Goal: Information Seeking & Learning: Learn about a topic

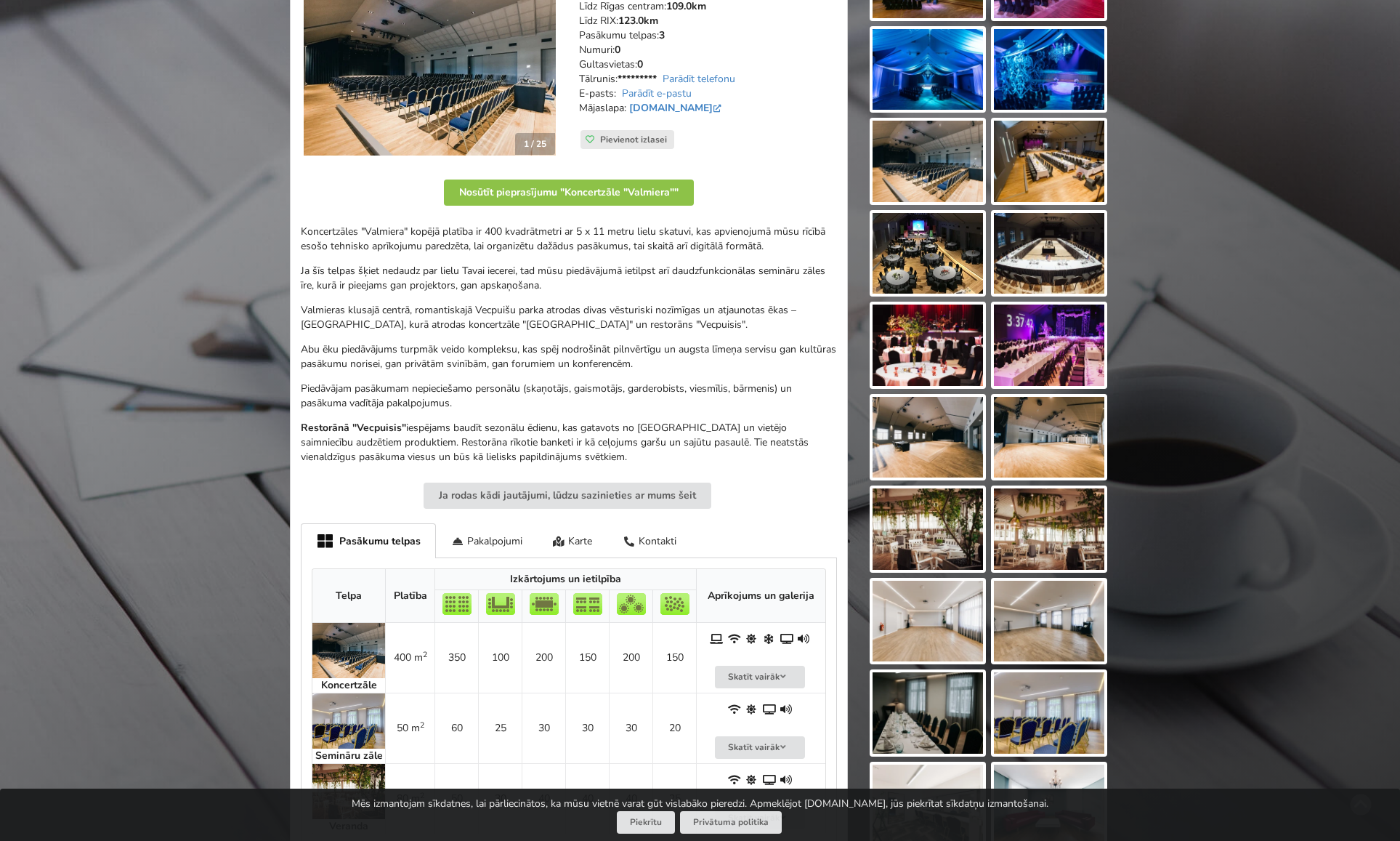
scroll to position [241, 0]
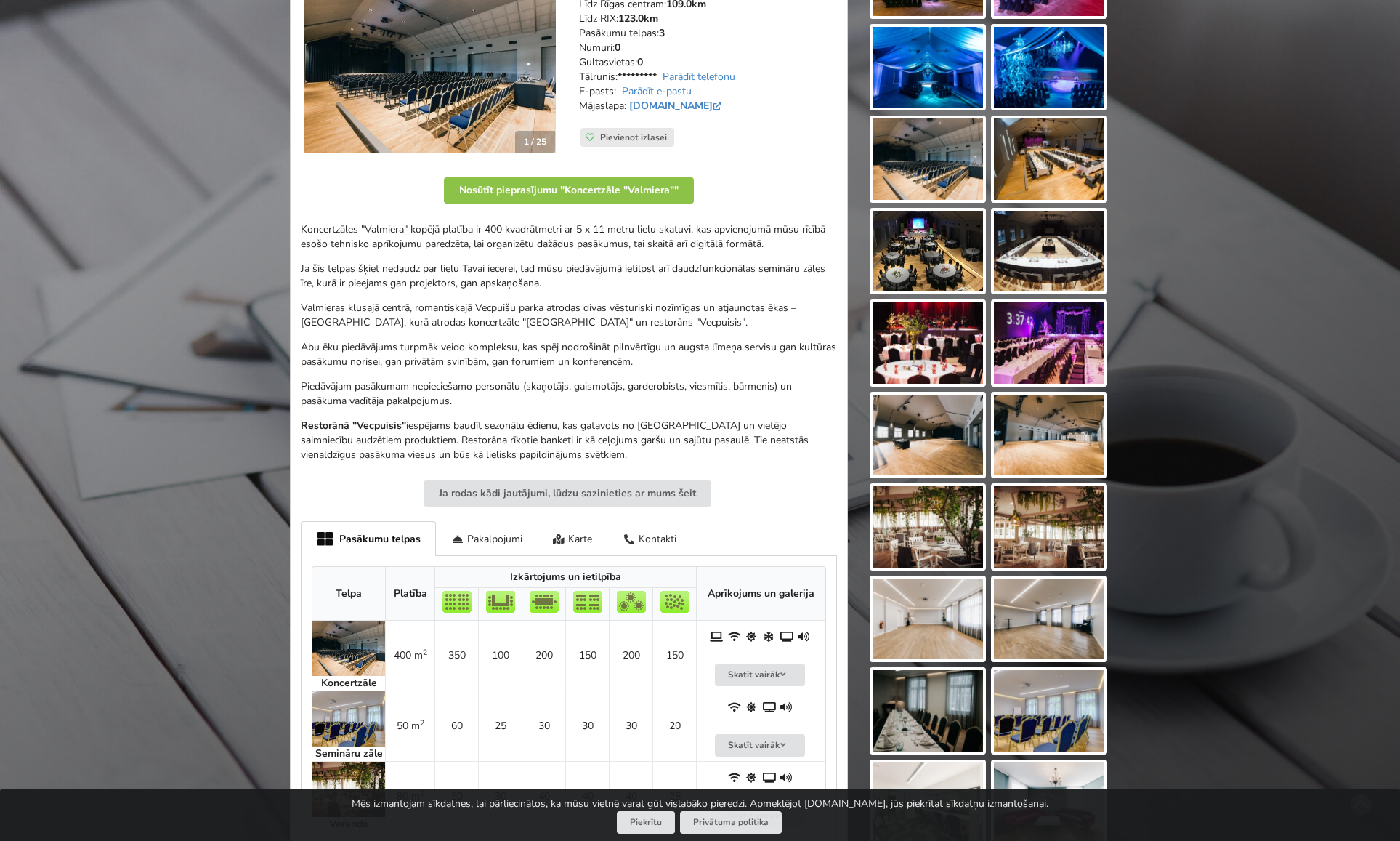
click at [1050, 355] on img at bounding box center [1049, 343] width 110 height 82
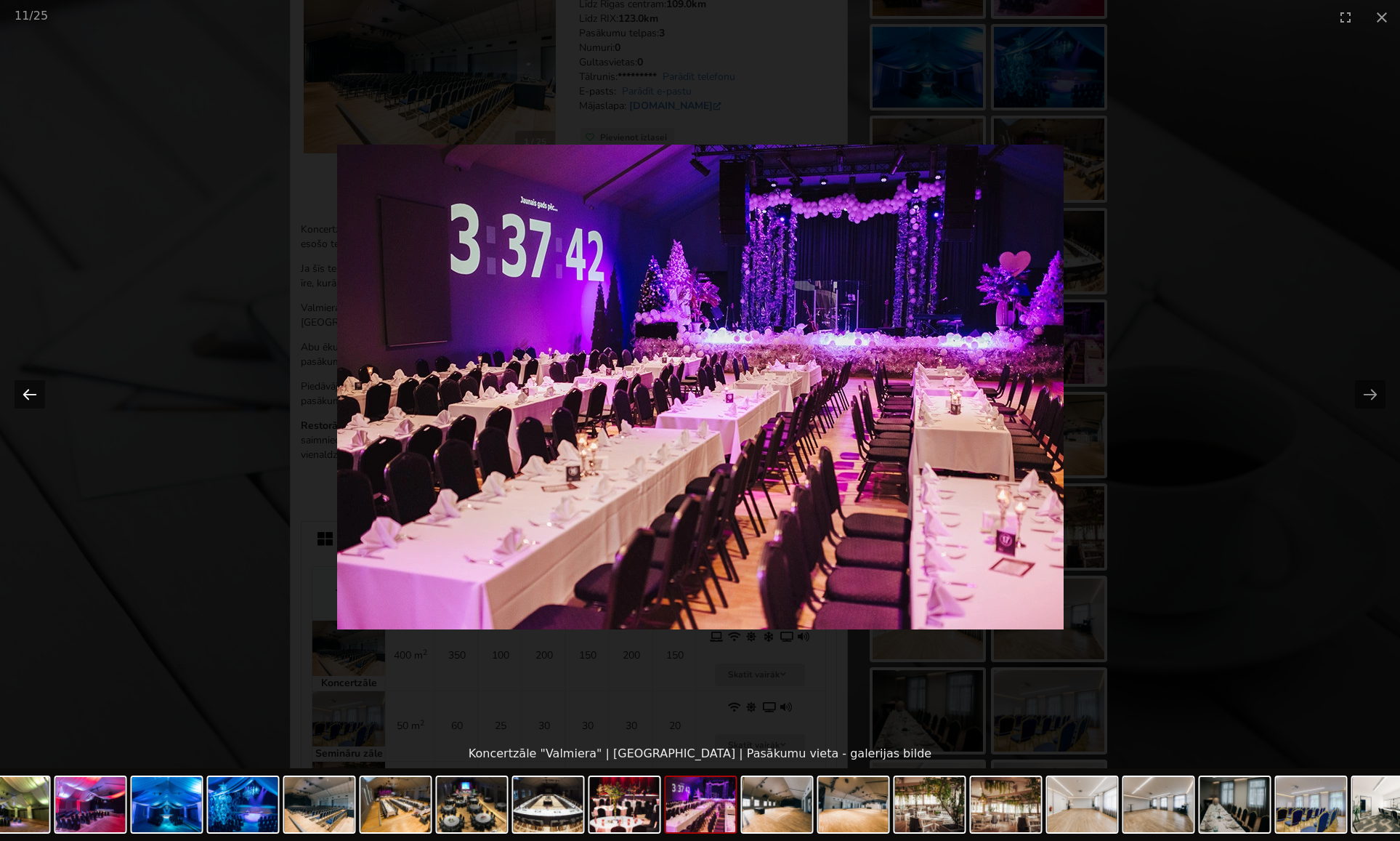
click at [31, 395] on button "Previous slide" at bounding box center [30, 394] width 30 height 28
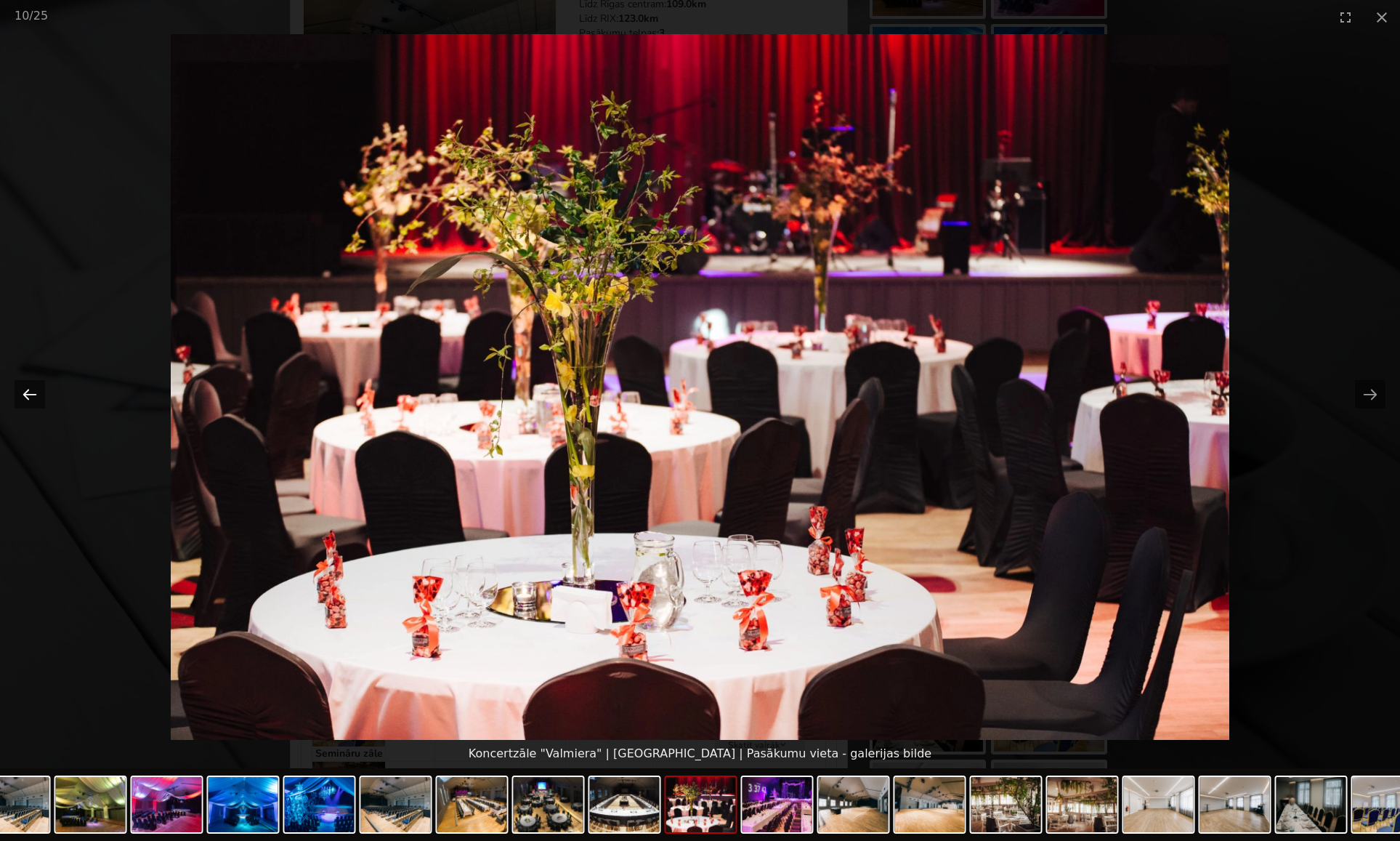
click at [28, 394] on button "Previous slide" at bounding box center [30, 394] width 30 height 28
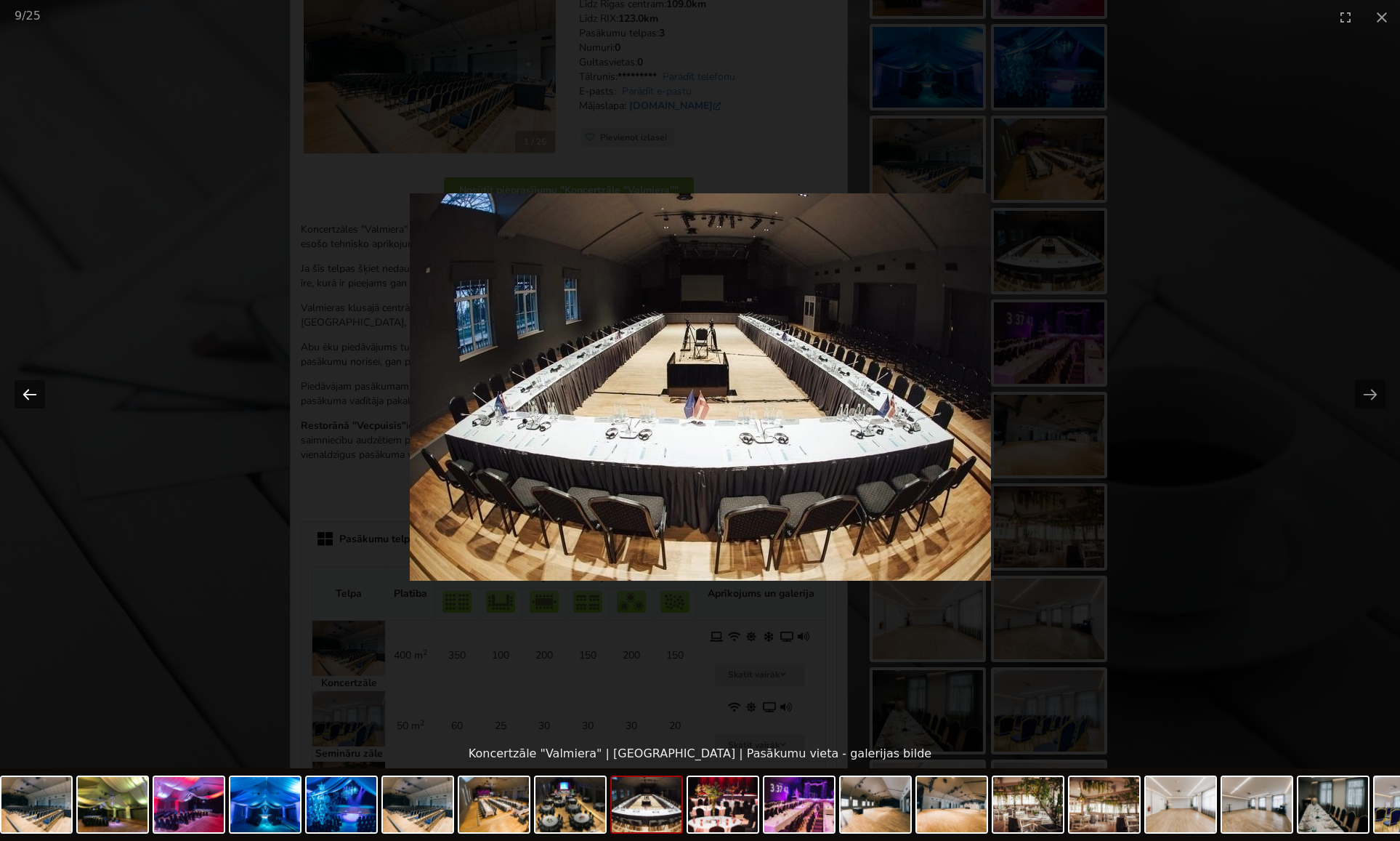
click at [32, 397] on button "Previous slide" at bounding box center [30, 394] width 30 height 28
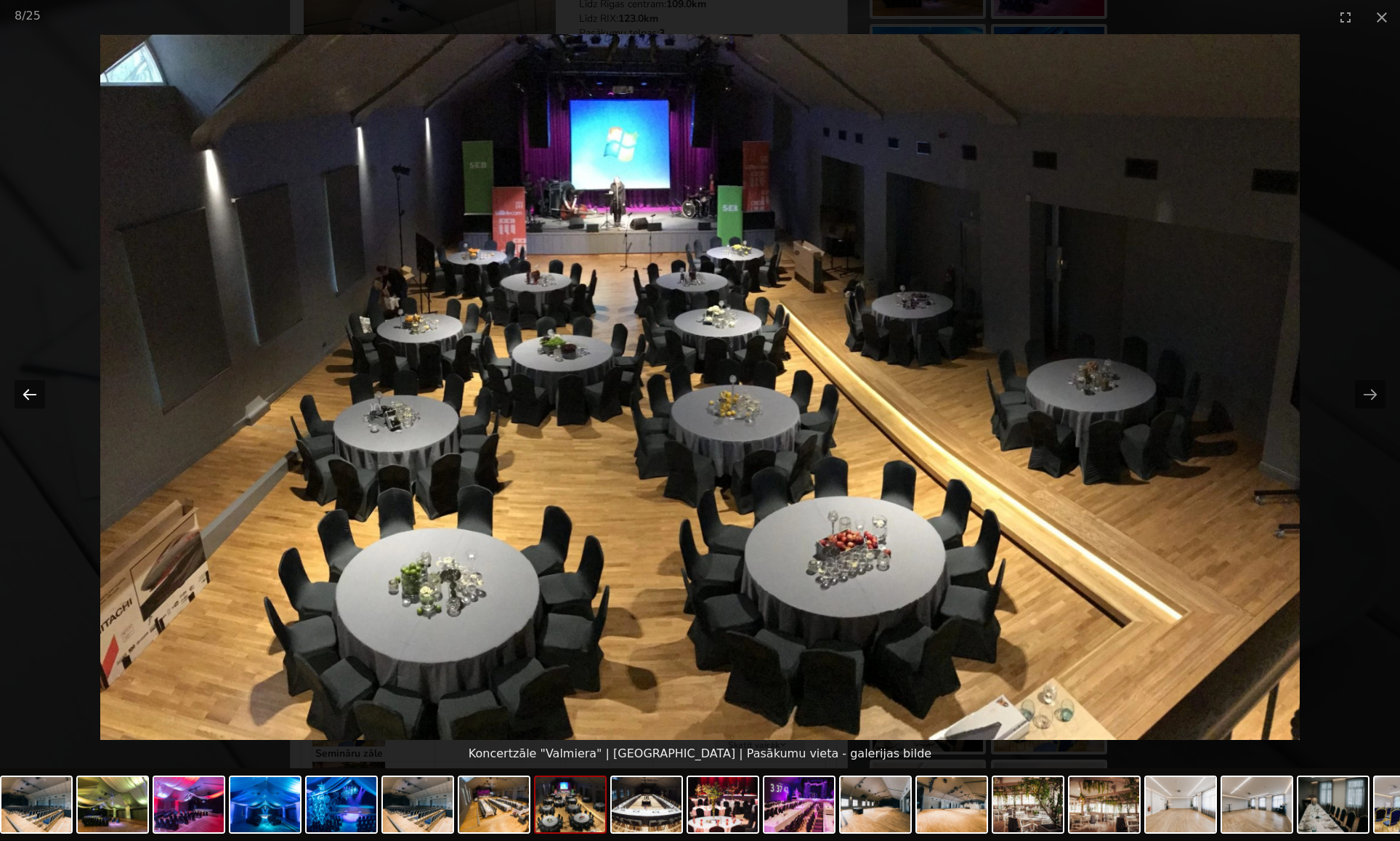
click at [32, 397] on button "Previous slide" at bounding box center [30, 394] width 30 height 28
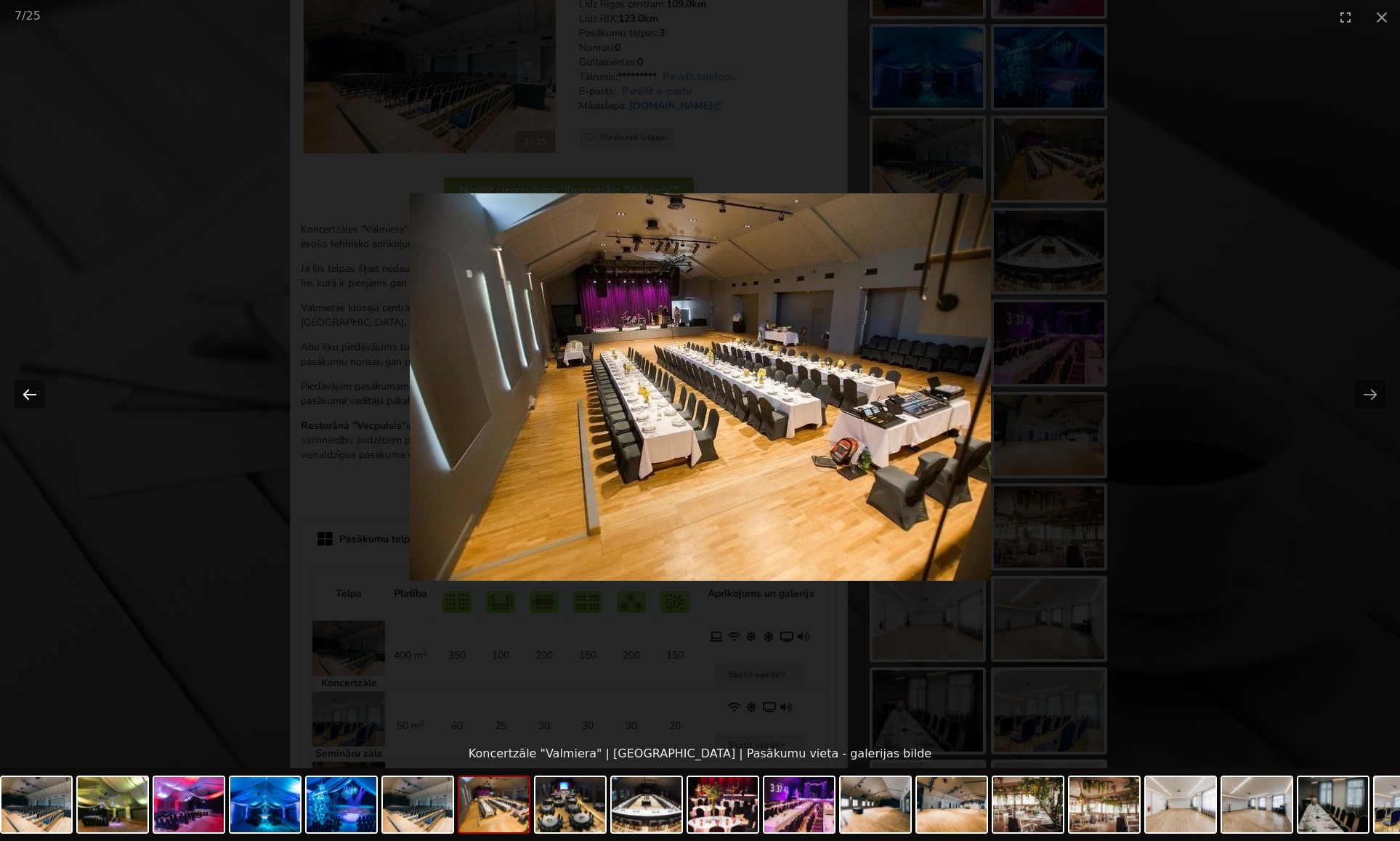
click at [32, 397] on button "Previous slide" at bounding box center [30, 394] width 30 height 28
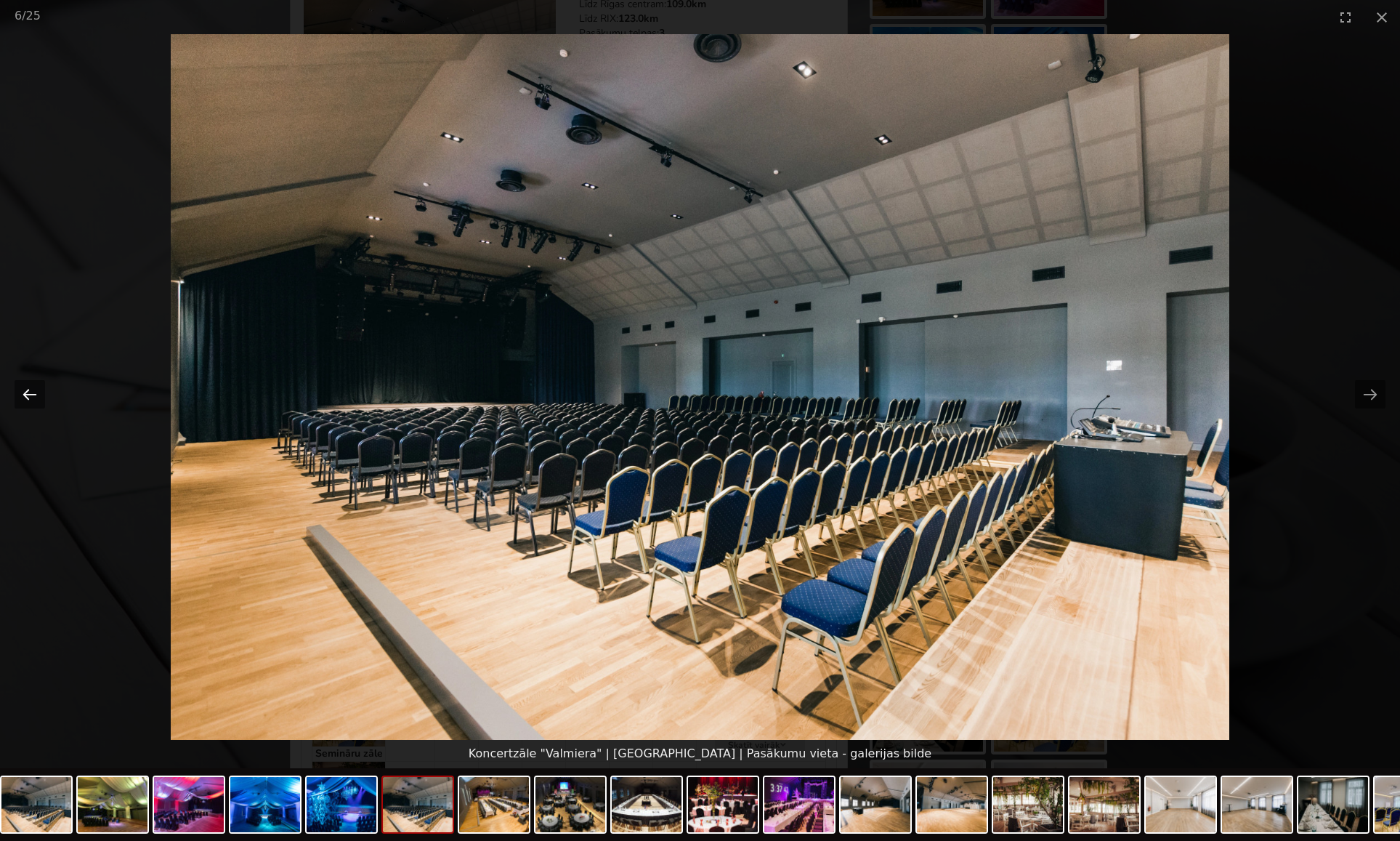
click at [32, 397] on button "Previous slide" at bounding box center [30, 394] width 30 height 28
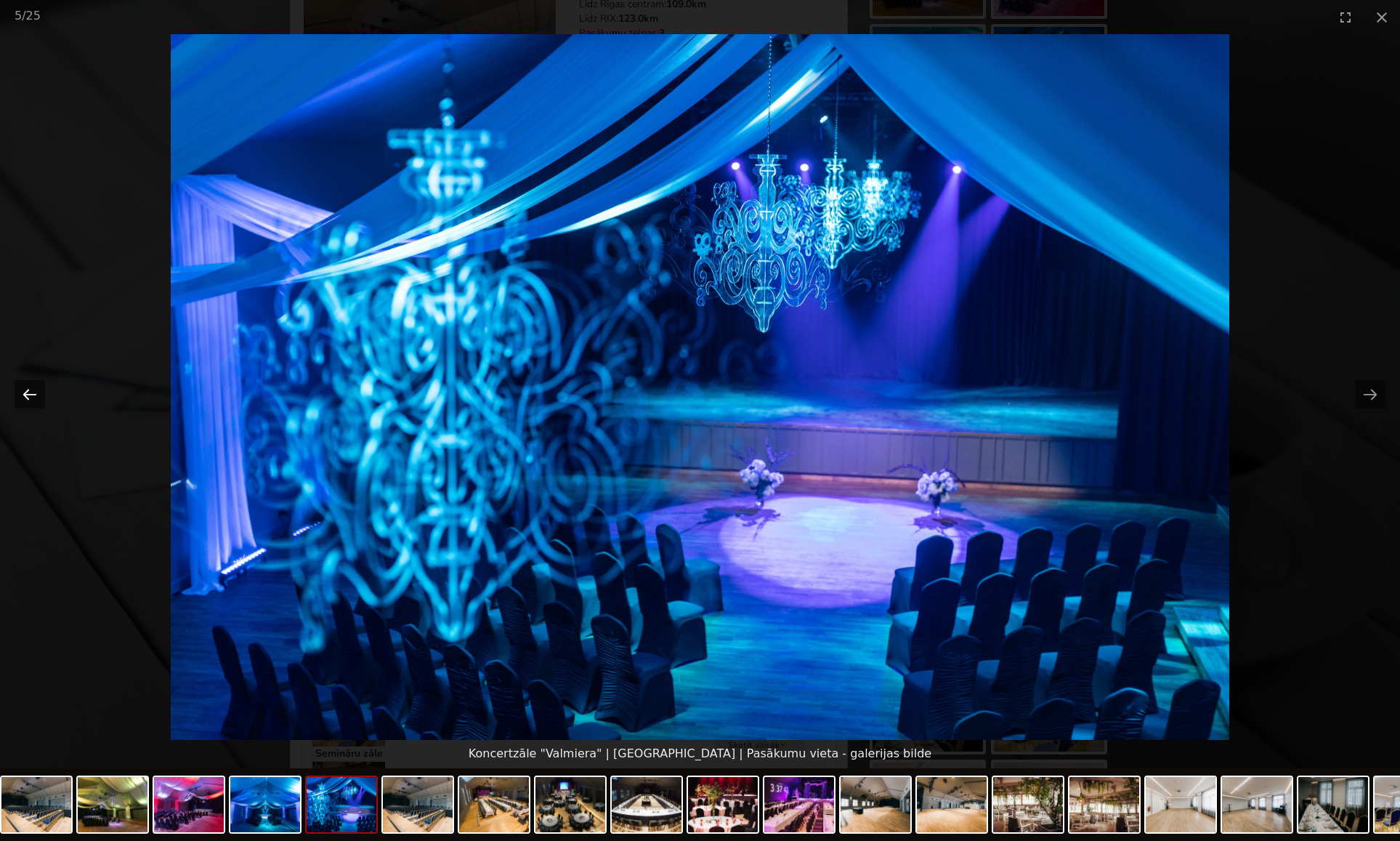
click at [32, 397] on button "Previous slide" at bounding box center [30, 394] width 30 height 28
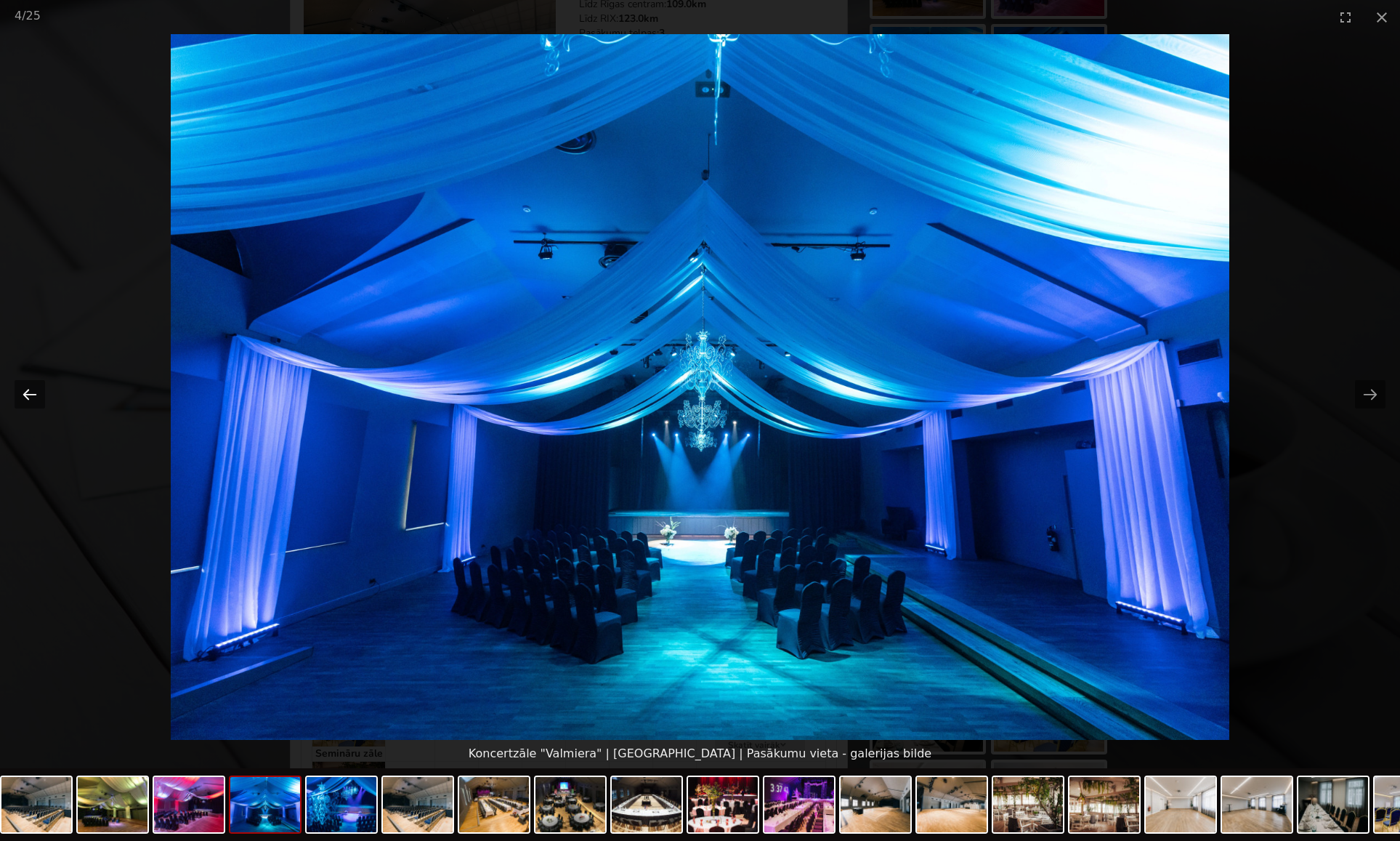
click at [32, 397] on button "Previous slide" at bounding box center [30, 394] width 30 height 28
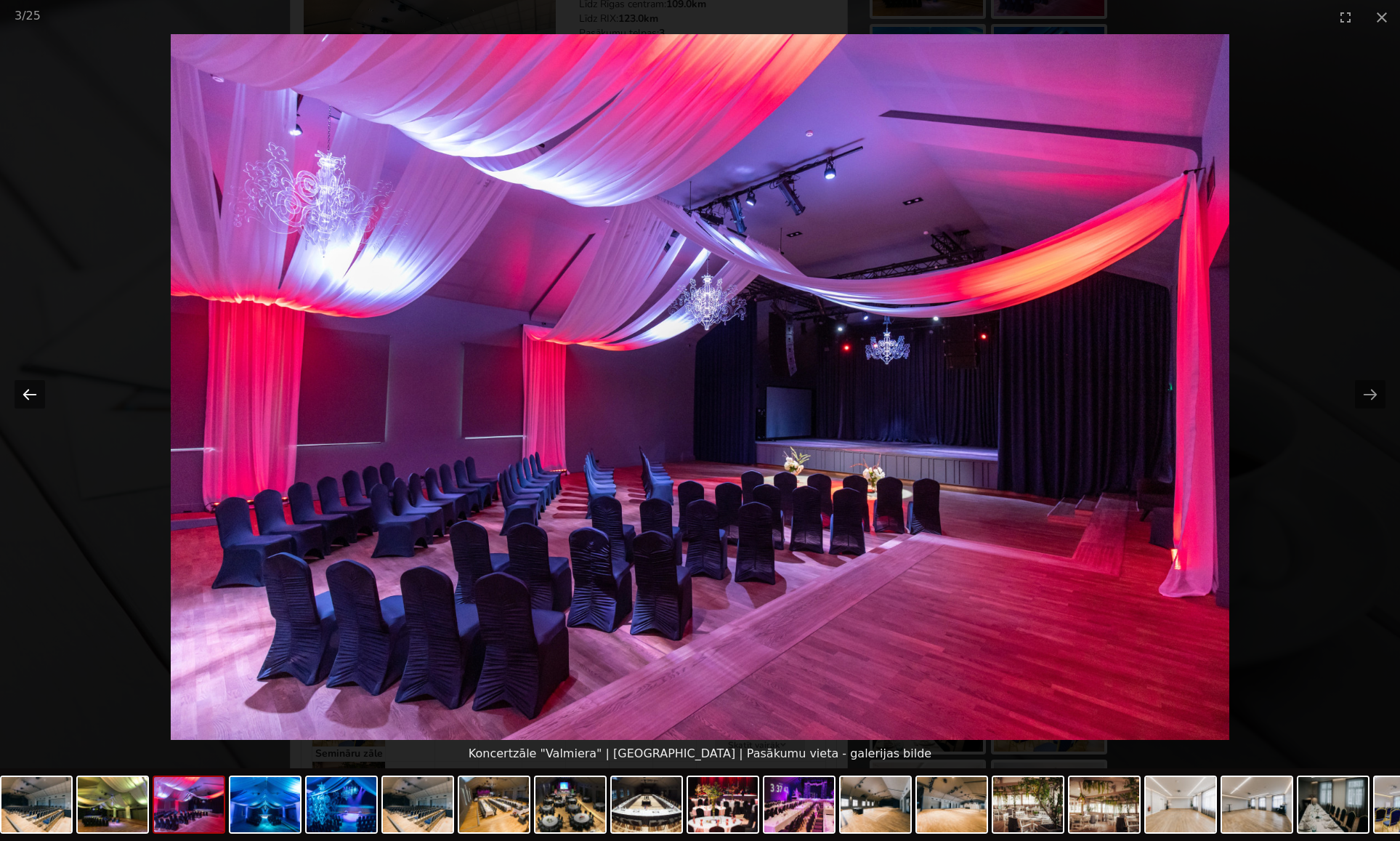
click at [32, 397] on button "Previous slide" at bounding box center [30, 394] width 30 height 28
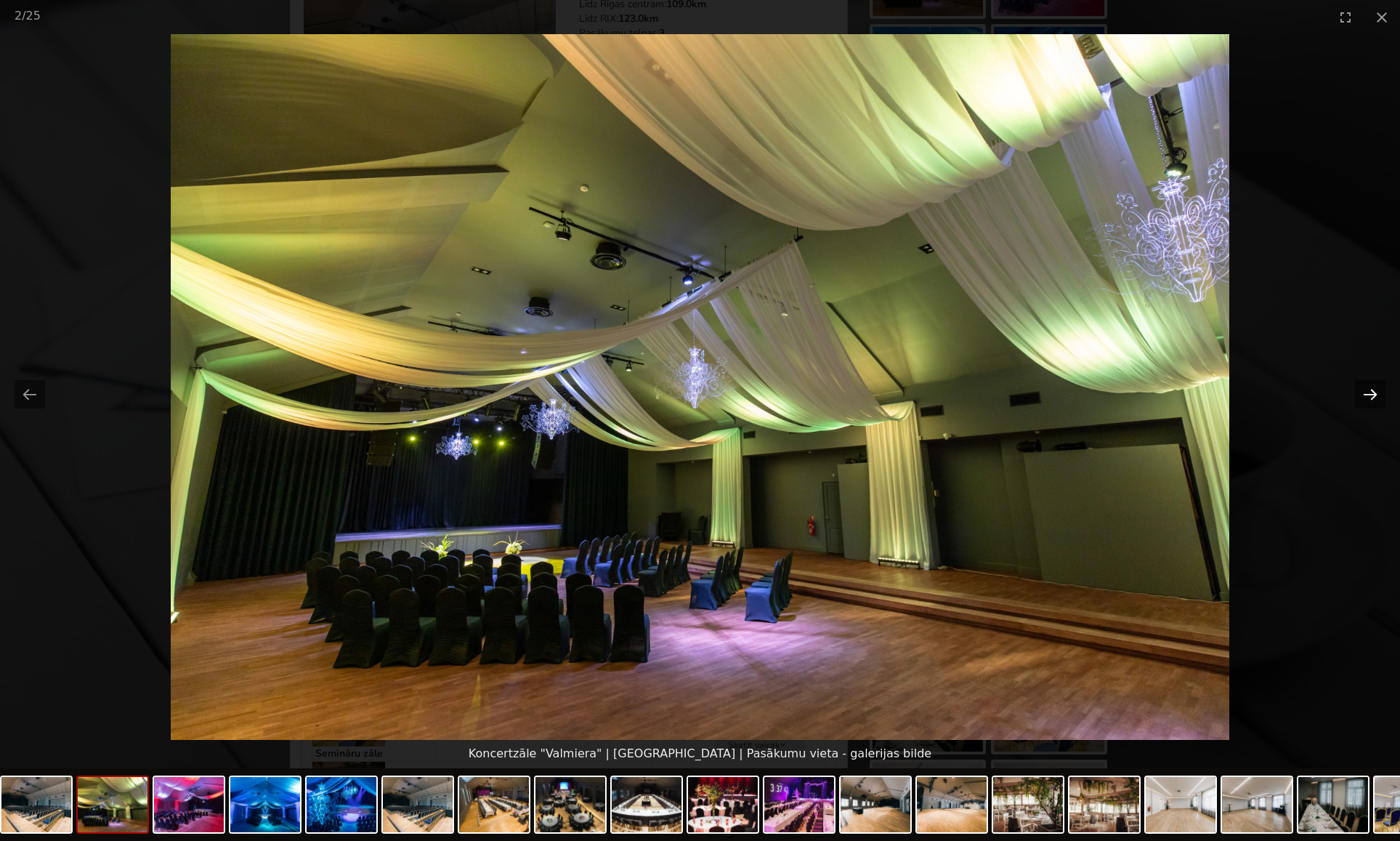
click at [1373, 396] on button "Next slide" at bounding box center [1370, 394] width 30 height 28
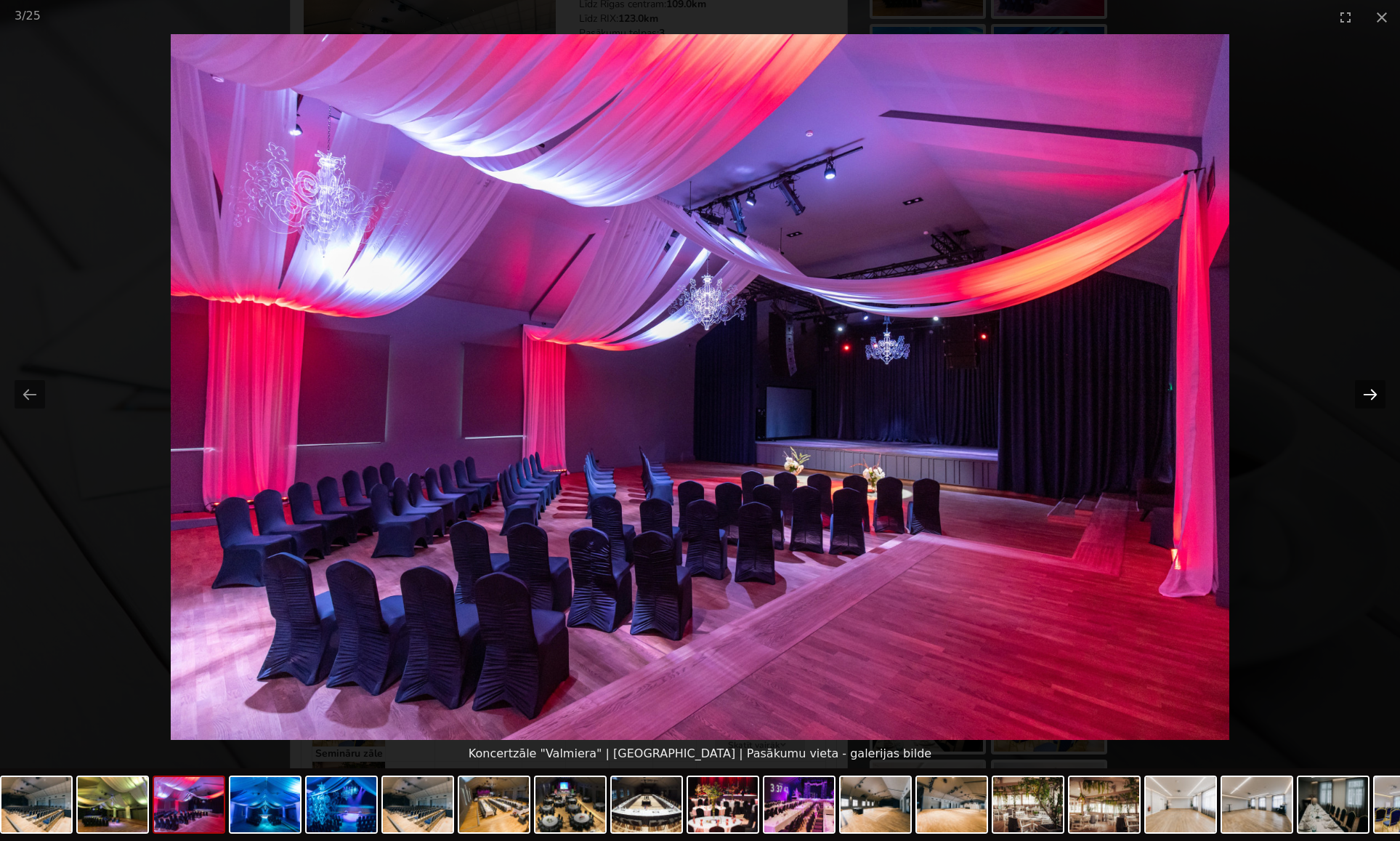
click at [1371, 393] on button "Next slide" at bounding box center [1370, 394] width 30 height 28
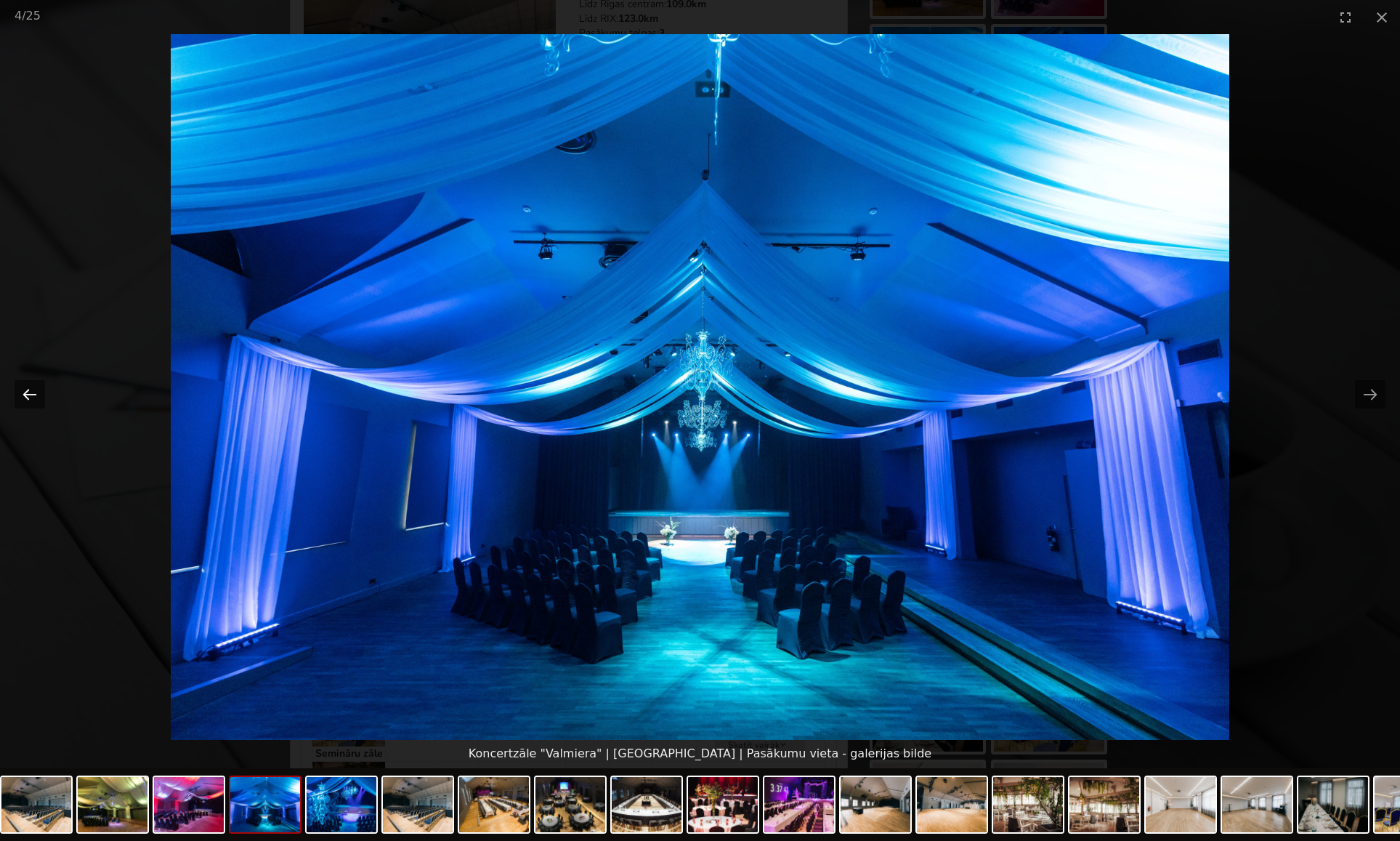
click at [26, 395] on button "Previous slide" at bounding box center [30, 394] width 30 height 28
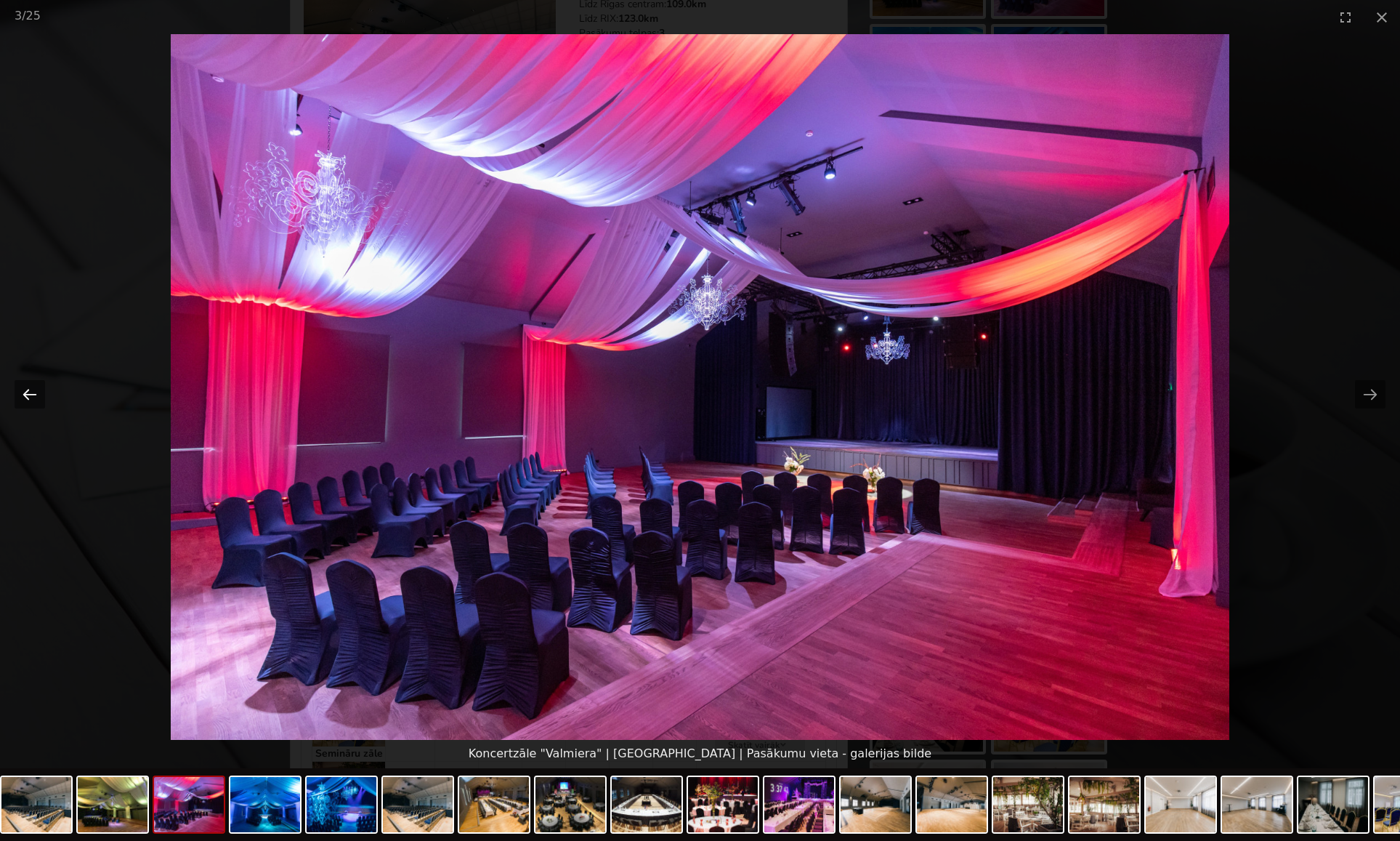
click at [26, 395] on button "Previous slide" at bounding box center [30, 394] width 30 height 28
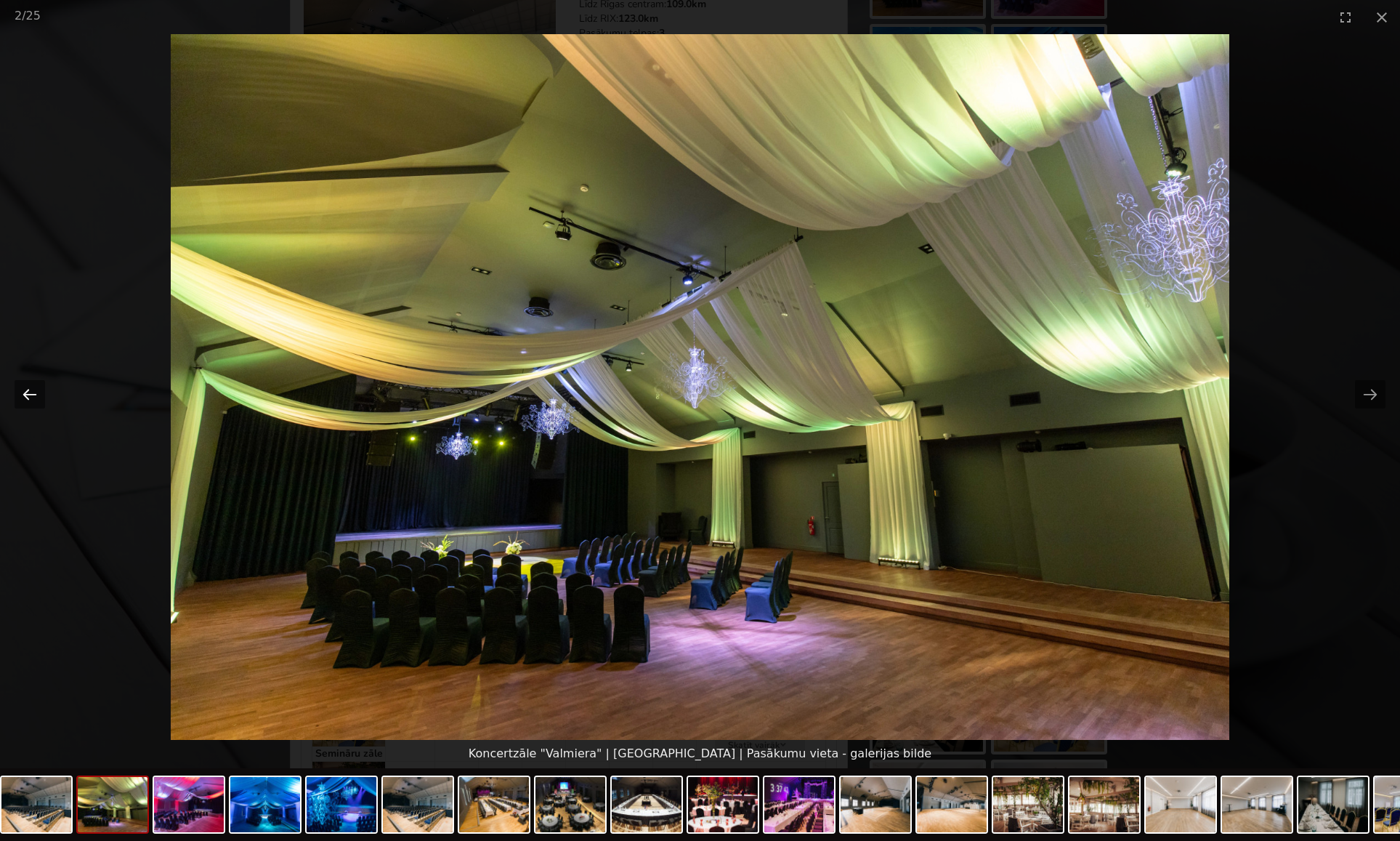
click at [26, 395] on button "Previous slide" at bounding box center [30, 394] width 30 height 28
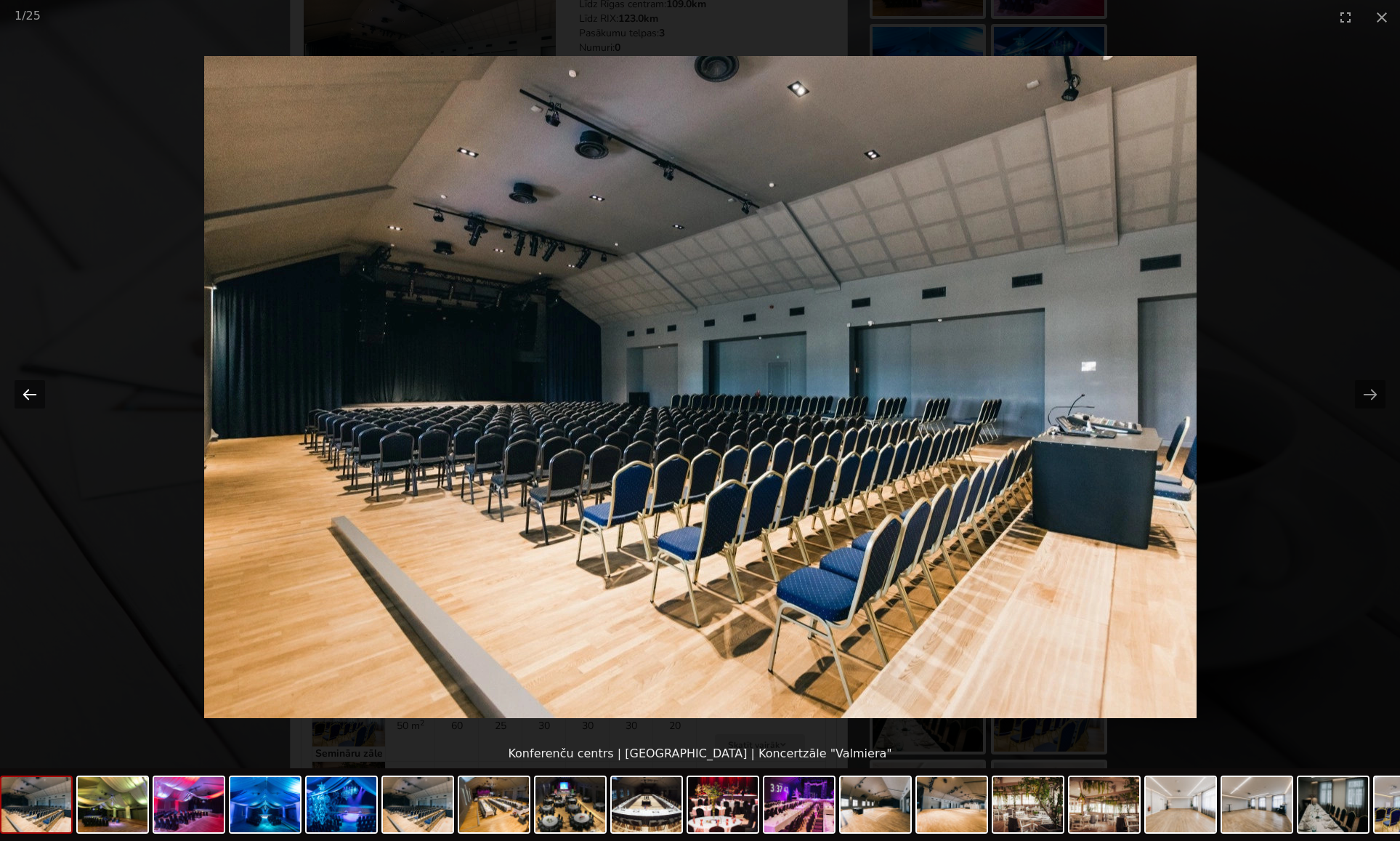
click at [26, 395] on button "Previous slide" at bounding box center [30, 394] width 30 height 28
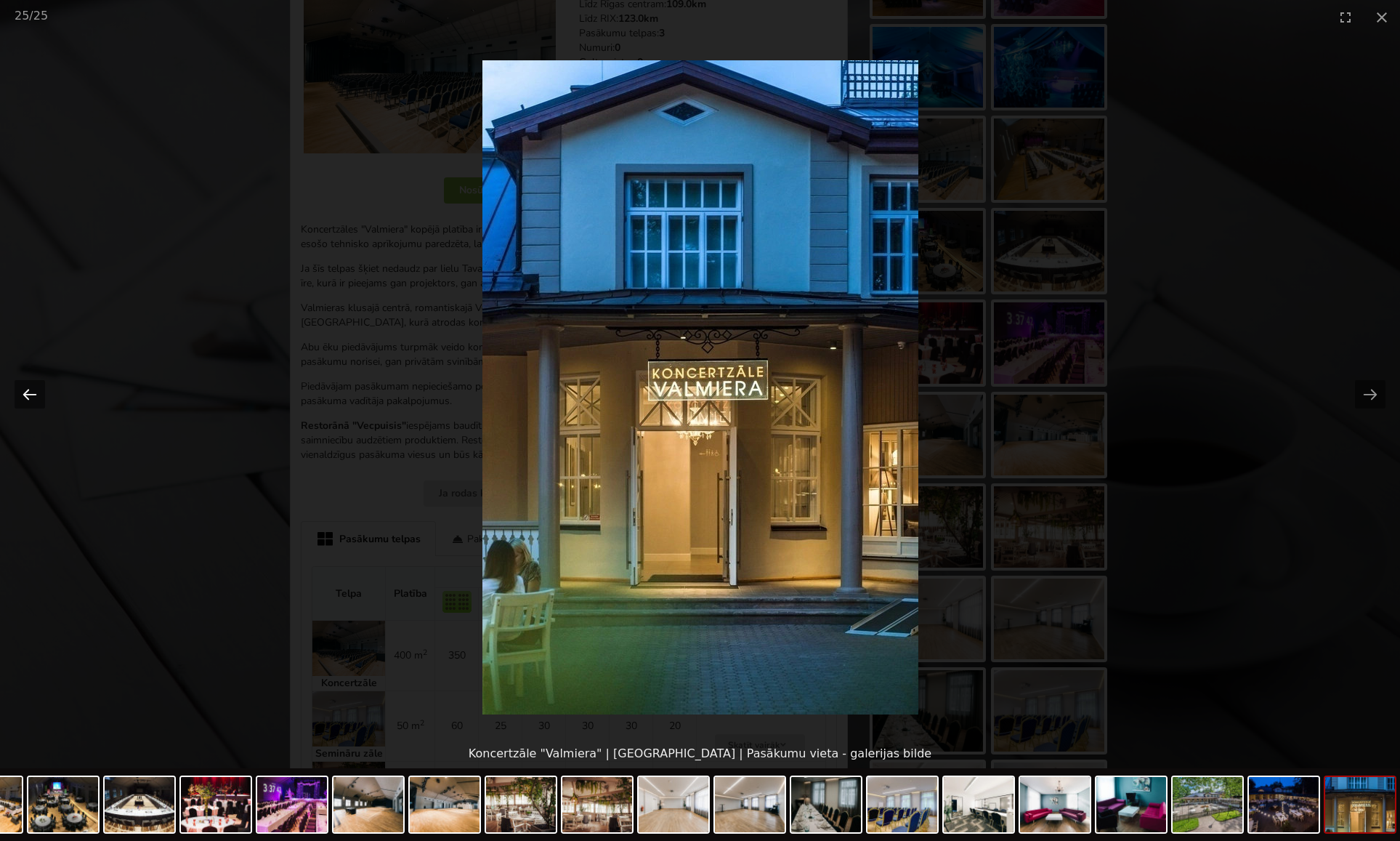
click at [26, 395] on button "Previous slide" at bounding box center [30, 394] width 30 height 28
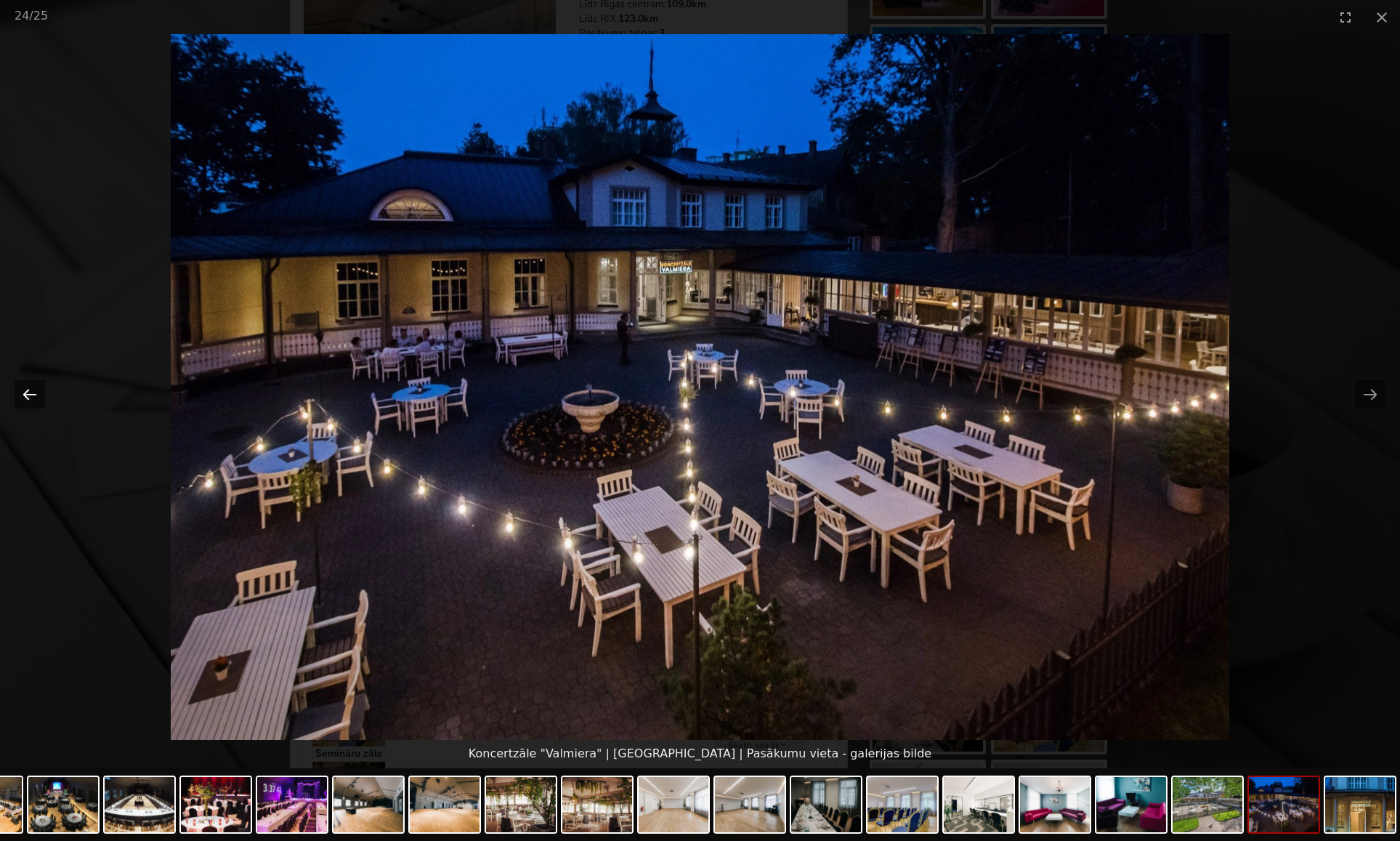
click at [26, 395] on button "Previous slide" at bounding box center [30, 394] width 30 height 28
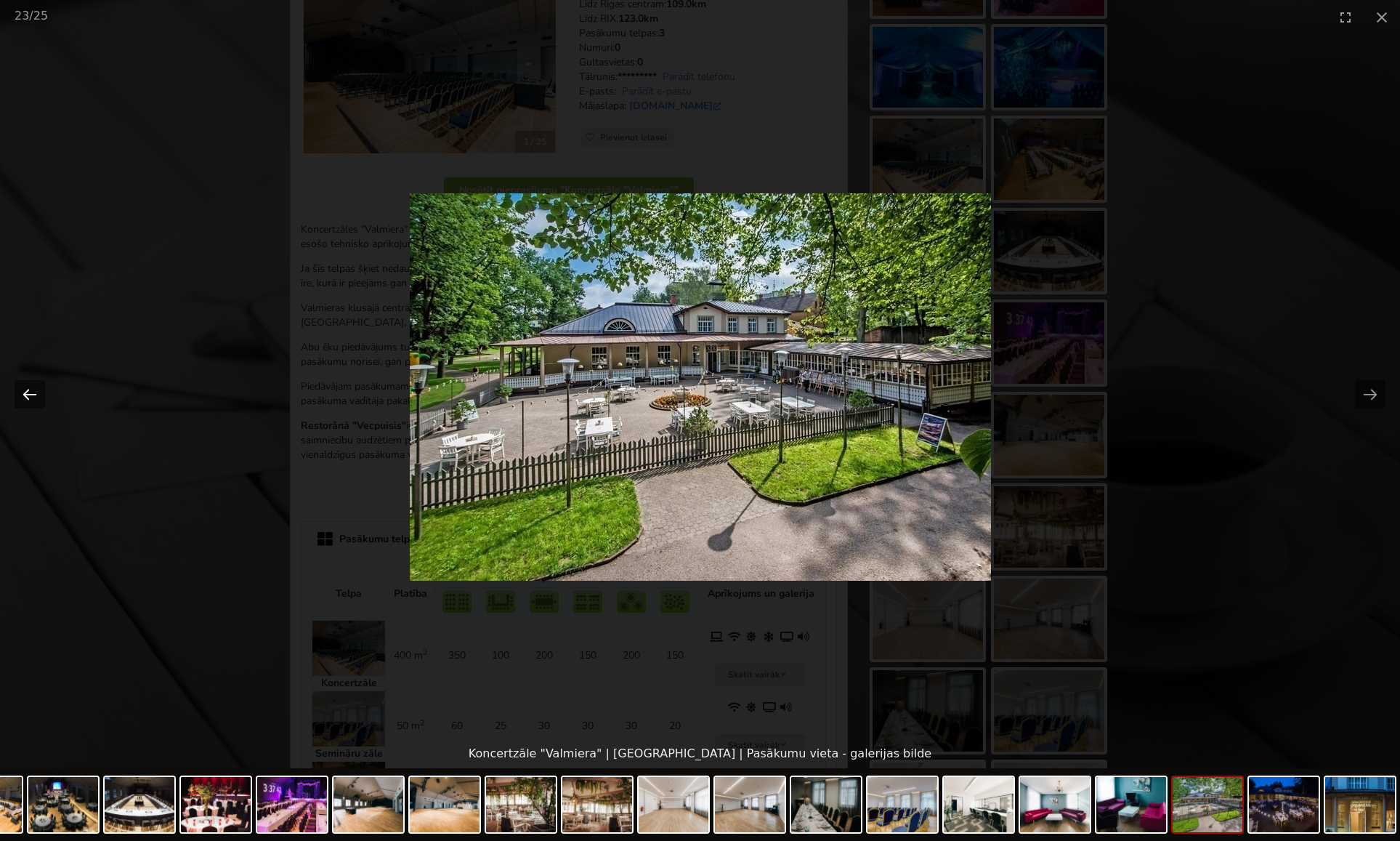
click at [26, 395] on button "Previous slide" at bounding box center [30, 394] width 30 height 28
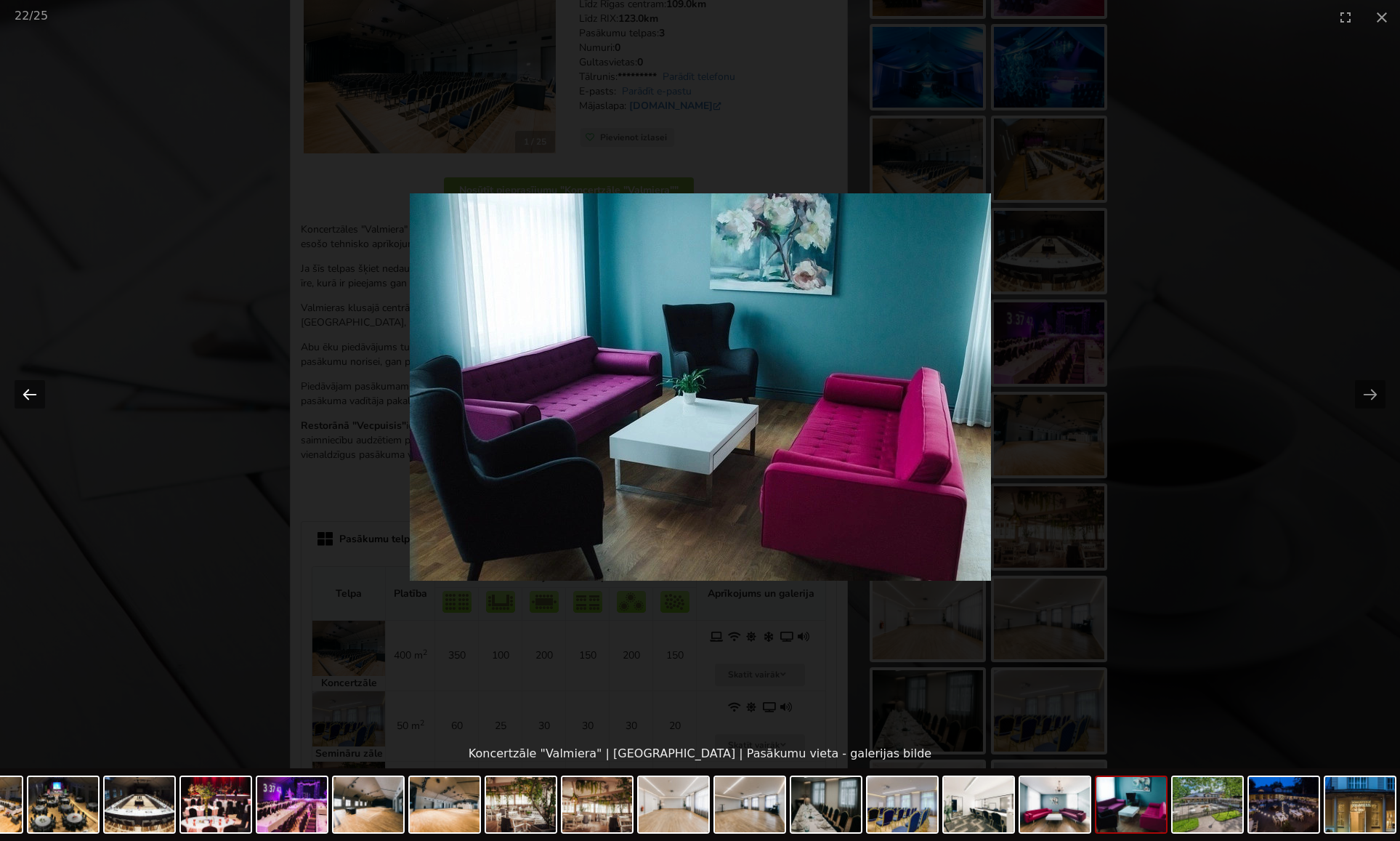
click at [26, 395] on button "Previous slide" at bounding box center [30, 394] width 30 height 28
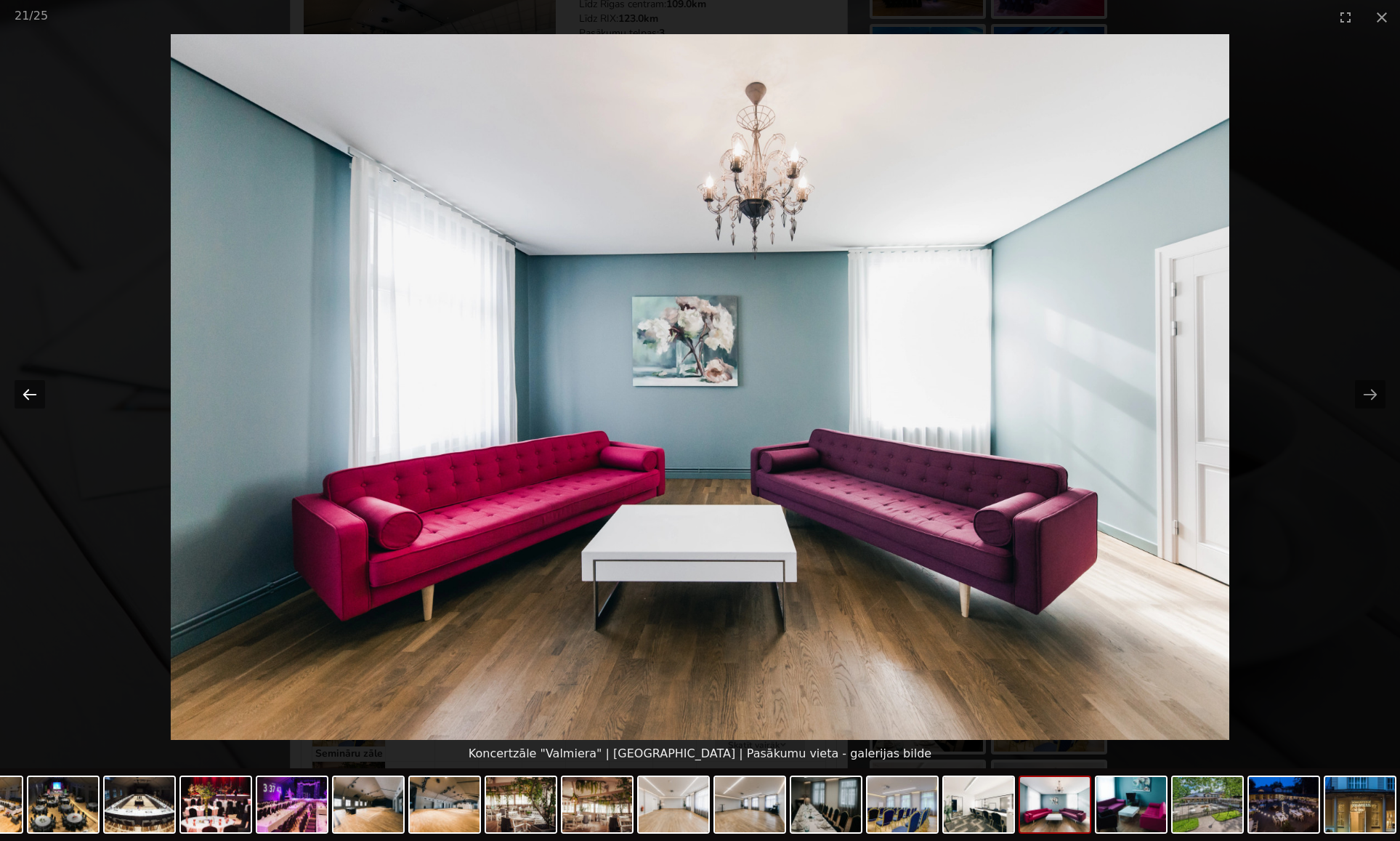
click at [26, 395] on button "Previous slide" at bounding box center [30, 394] width 30 height 28
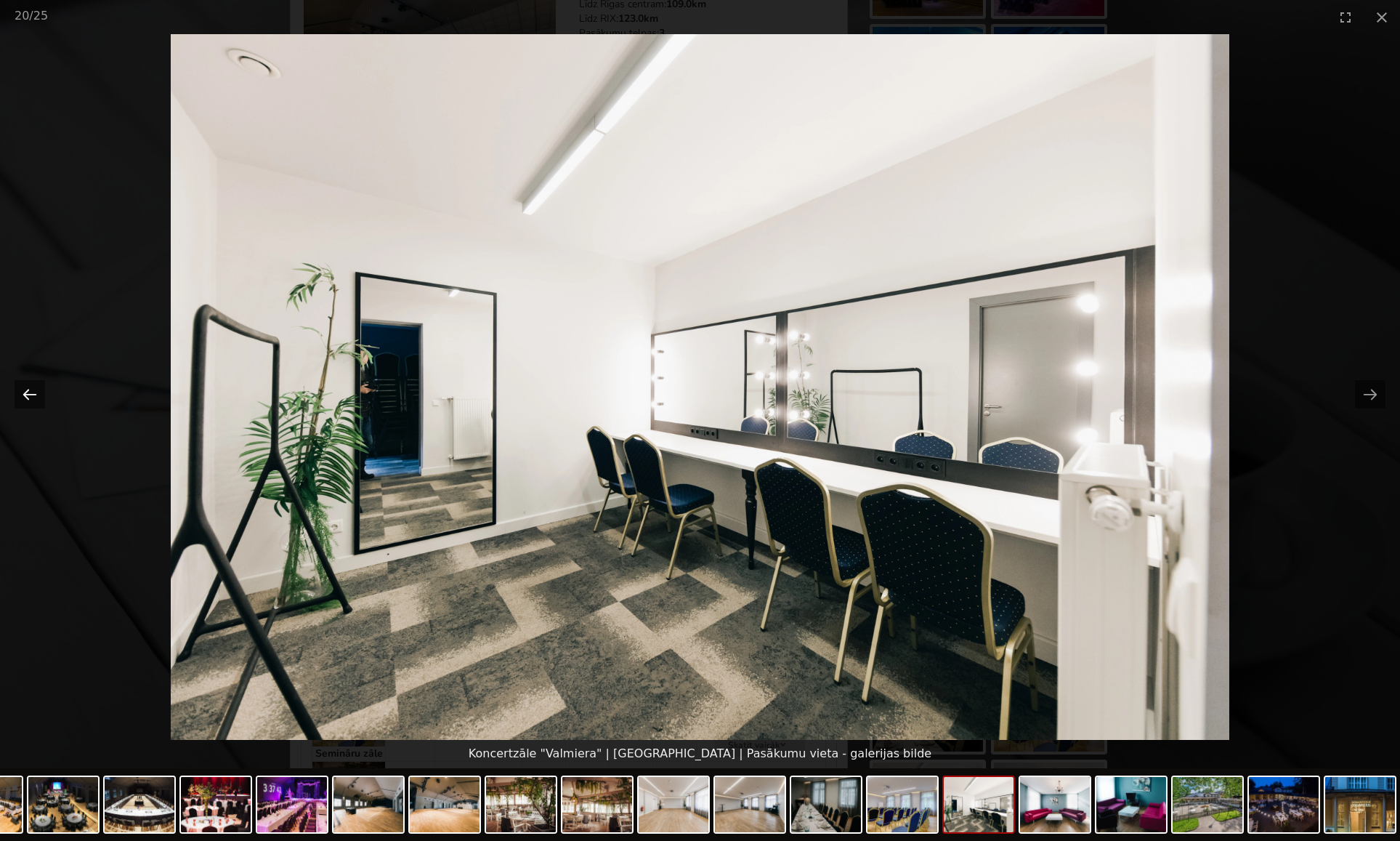
click at [26, 395] on button "Previous slide" at bounding box center [30, 394] width 30 height 28
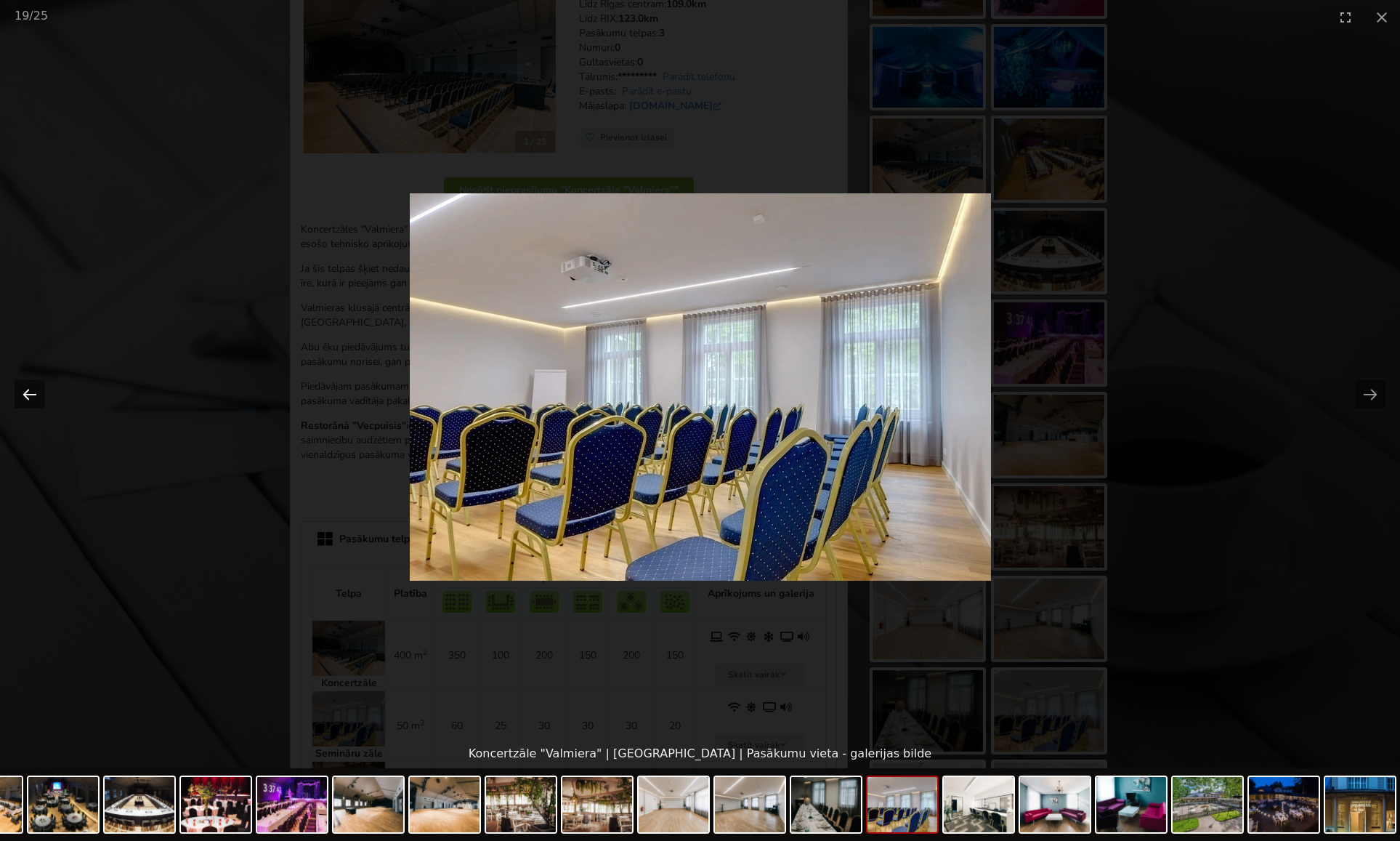
click at [26, 395] on button "Previous slide" at bounding box center [30, 394] width 30 height 28
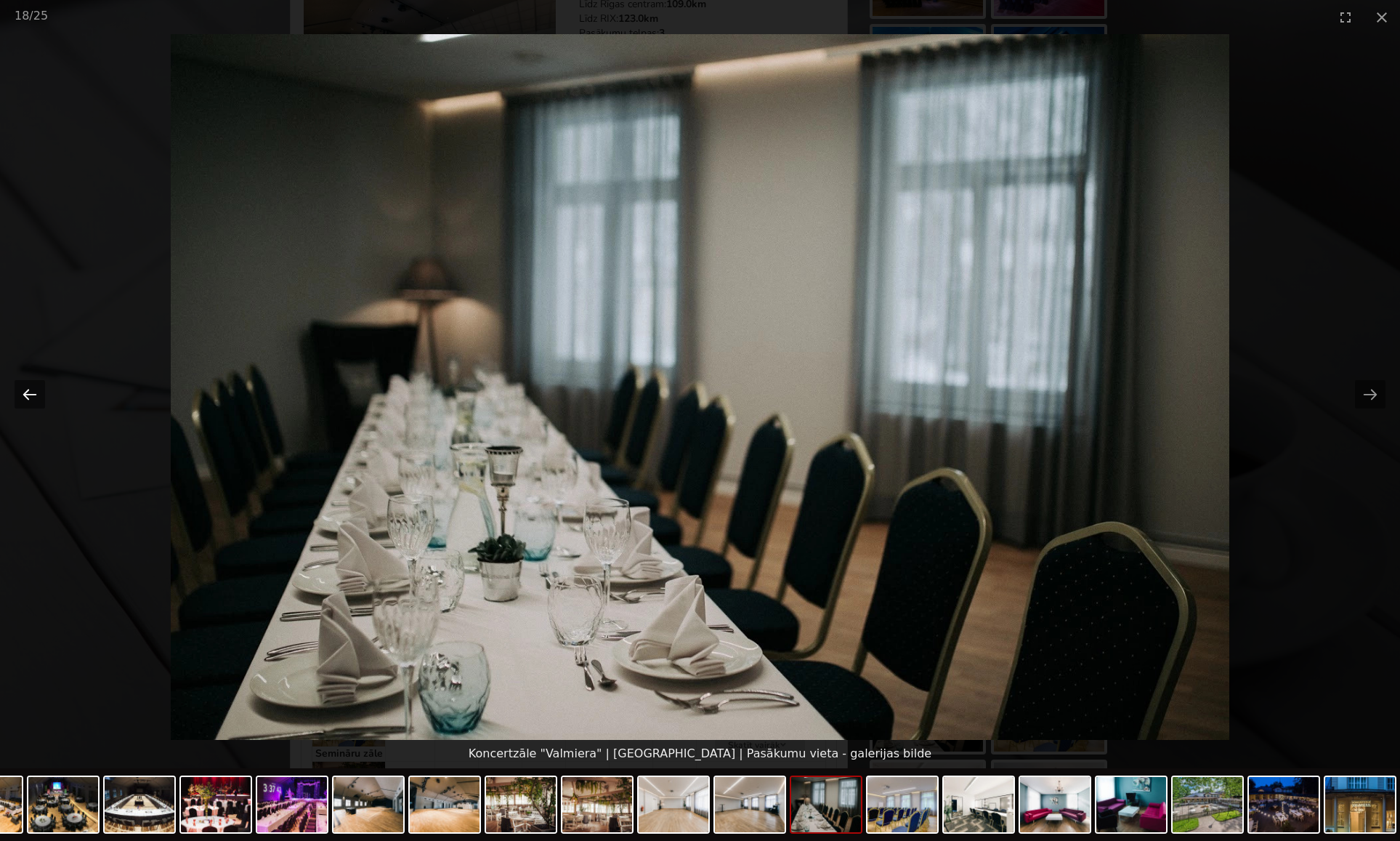
click at [26, 395] on button "Previous slide" at bounding box center [30, 394] width 30 height 28
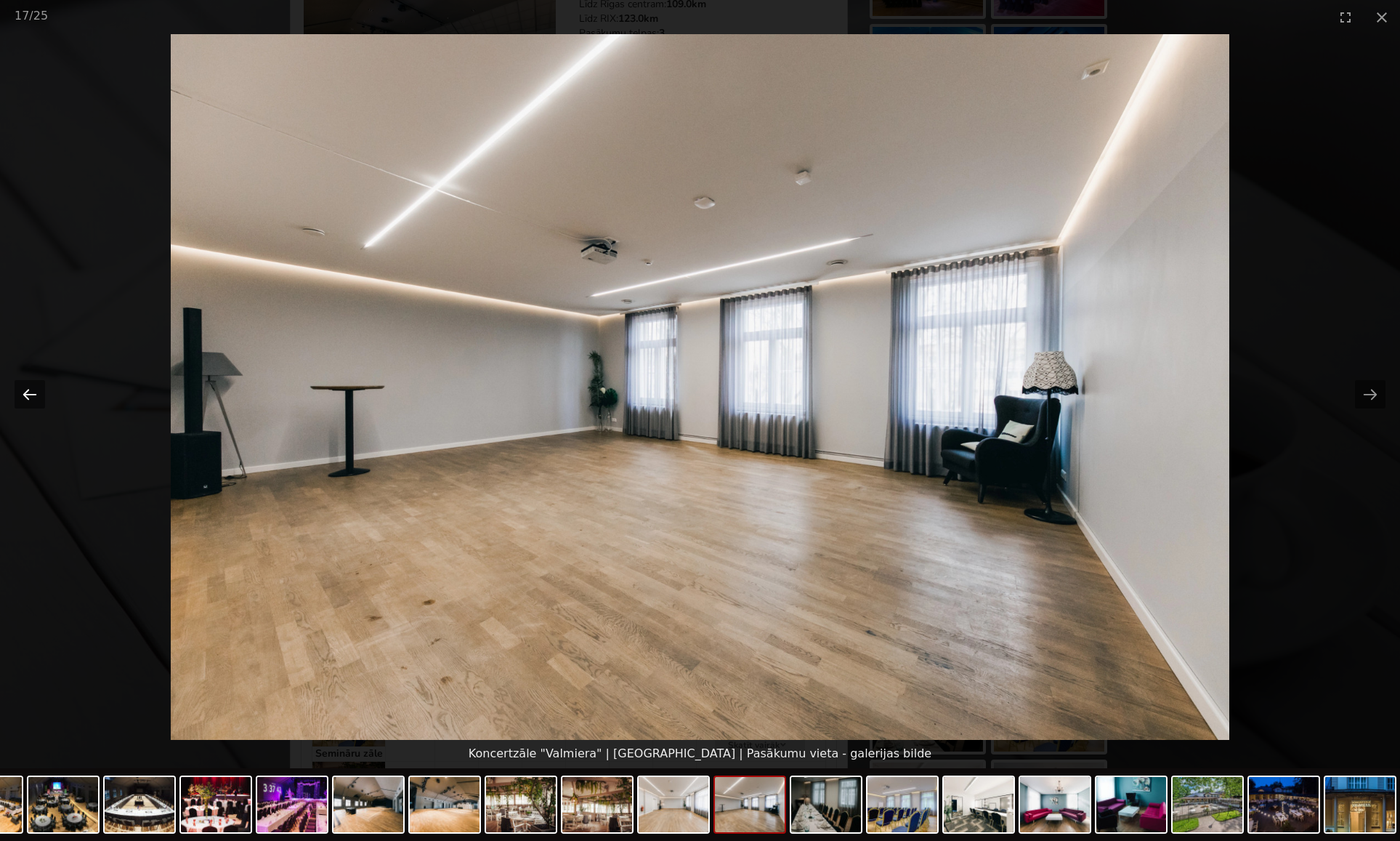
click at [26, 395] on button "Previous slide" at bounding box center [30, 394] width 30 height 28
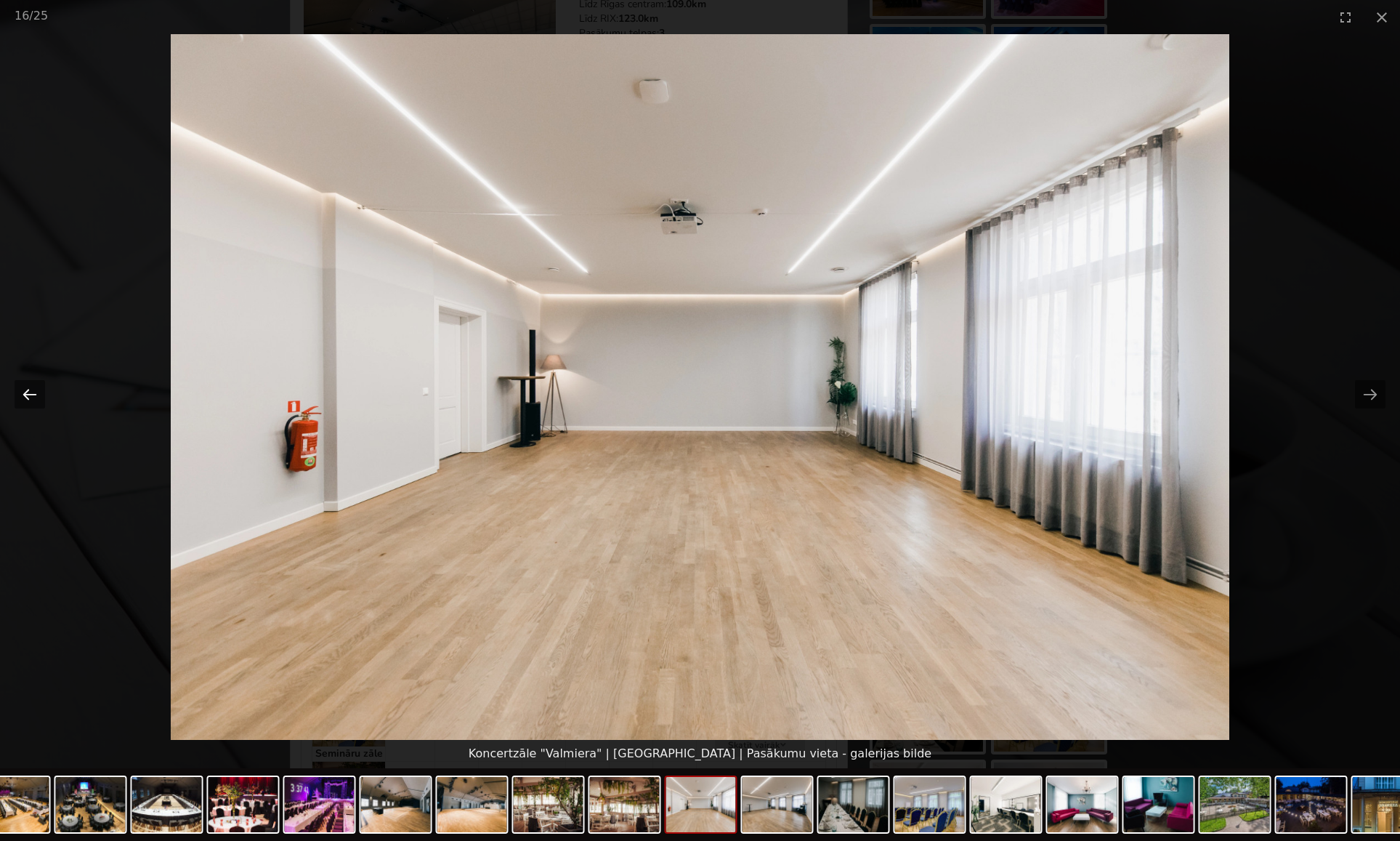
click at [26, 395] on button "Previous slide" at bounding box center [30, 394] width 30 height 28
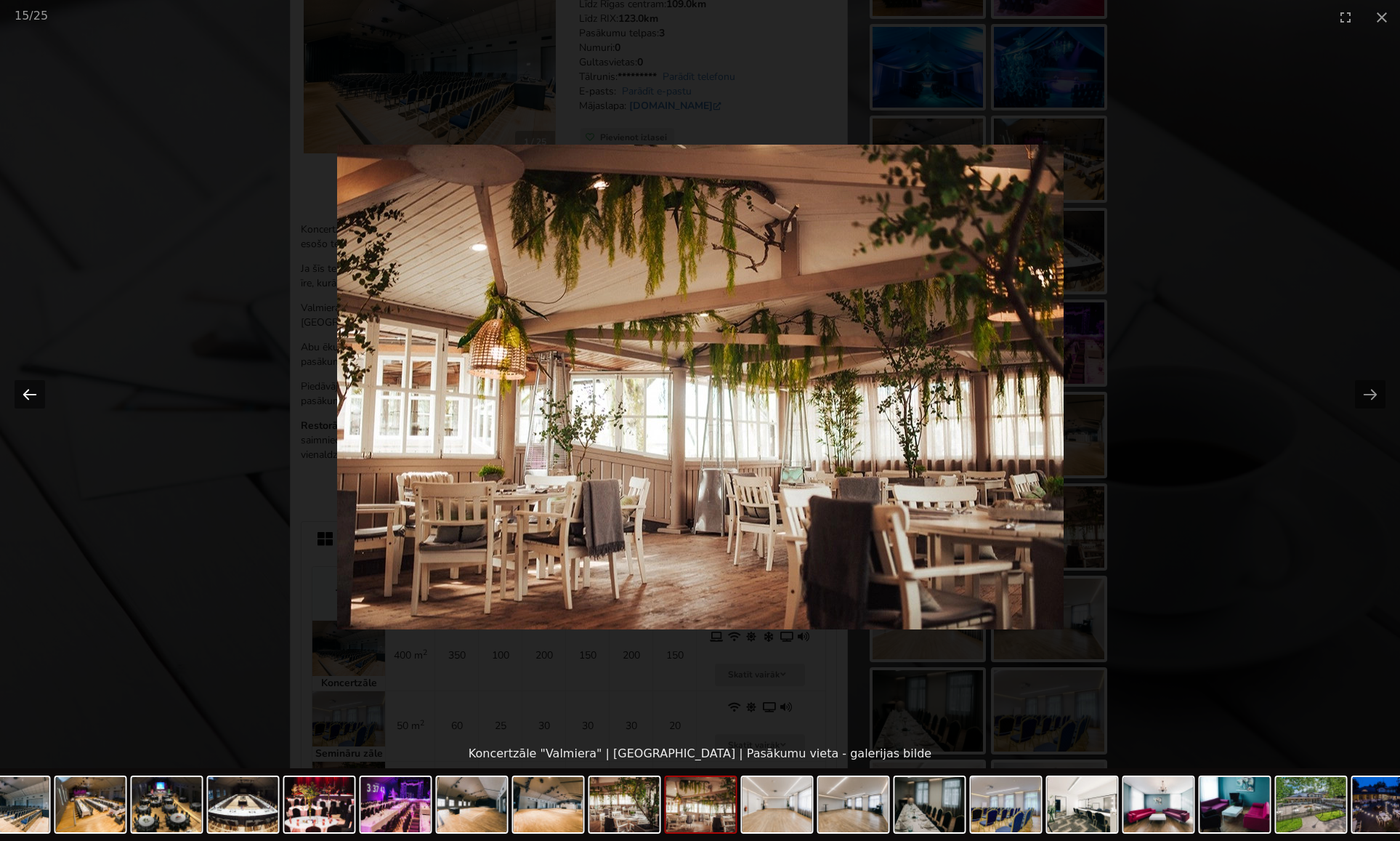
click at [26, 395] on button "Previous slide" at bounding box center [30, 394] width 30 height 28
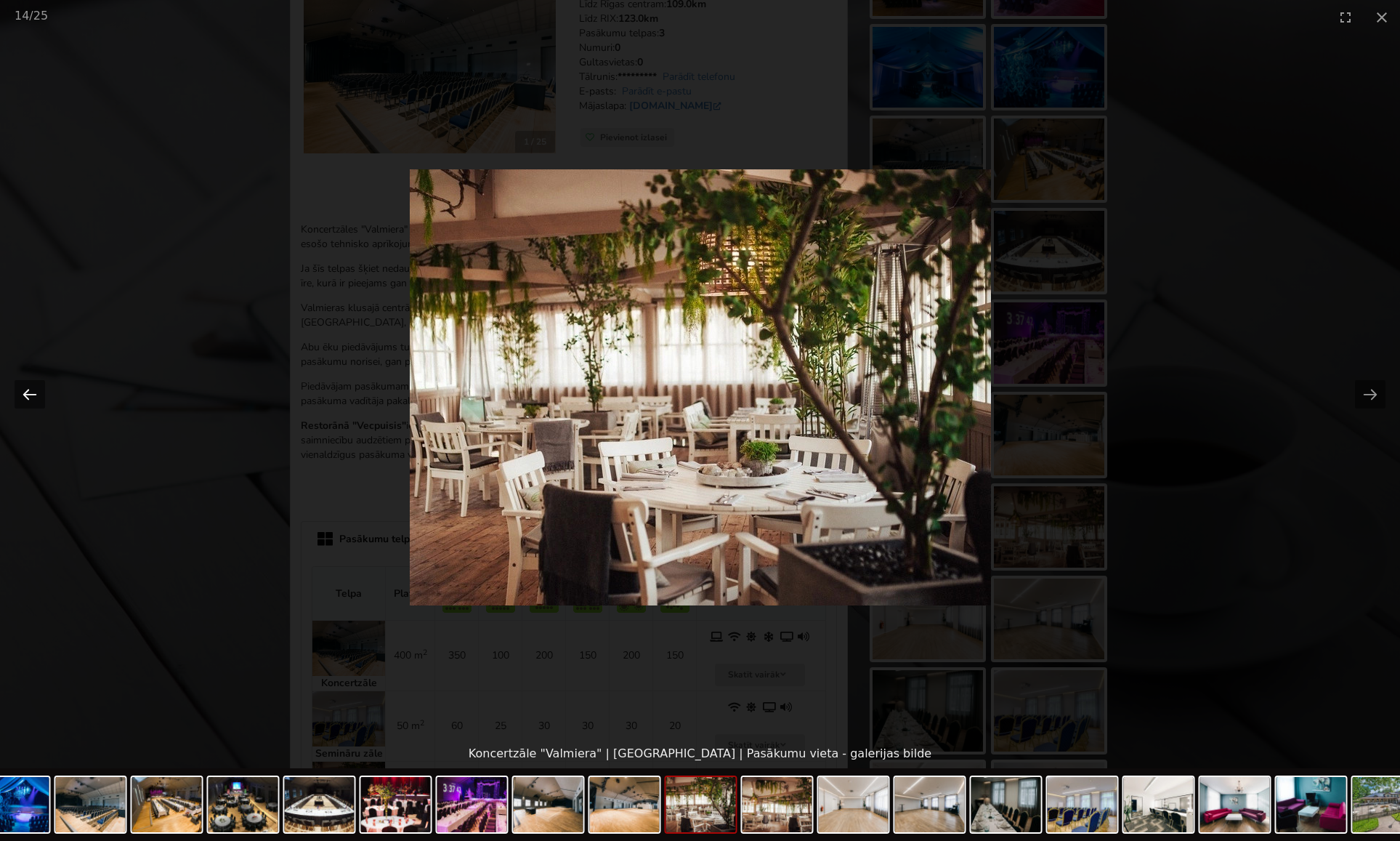
click at [26, 395] on button "Previous slide" at bounding box center [30, 394] width 30 height 28
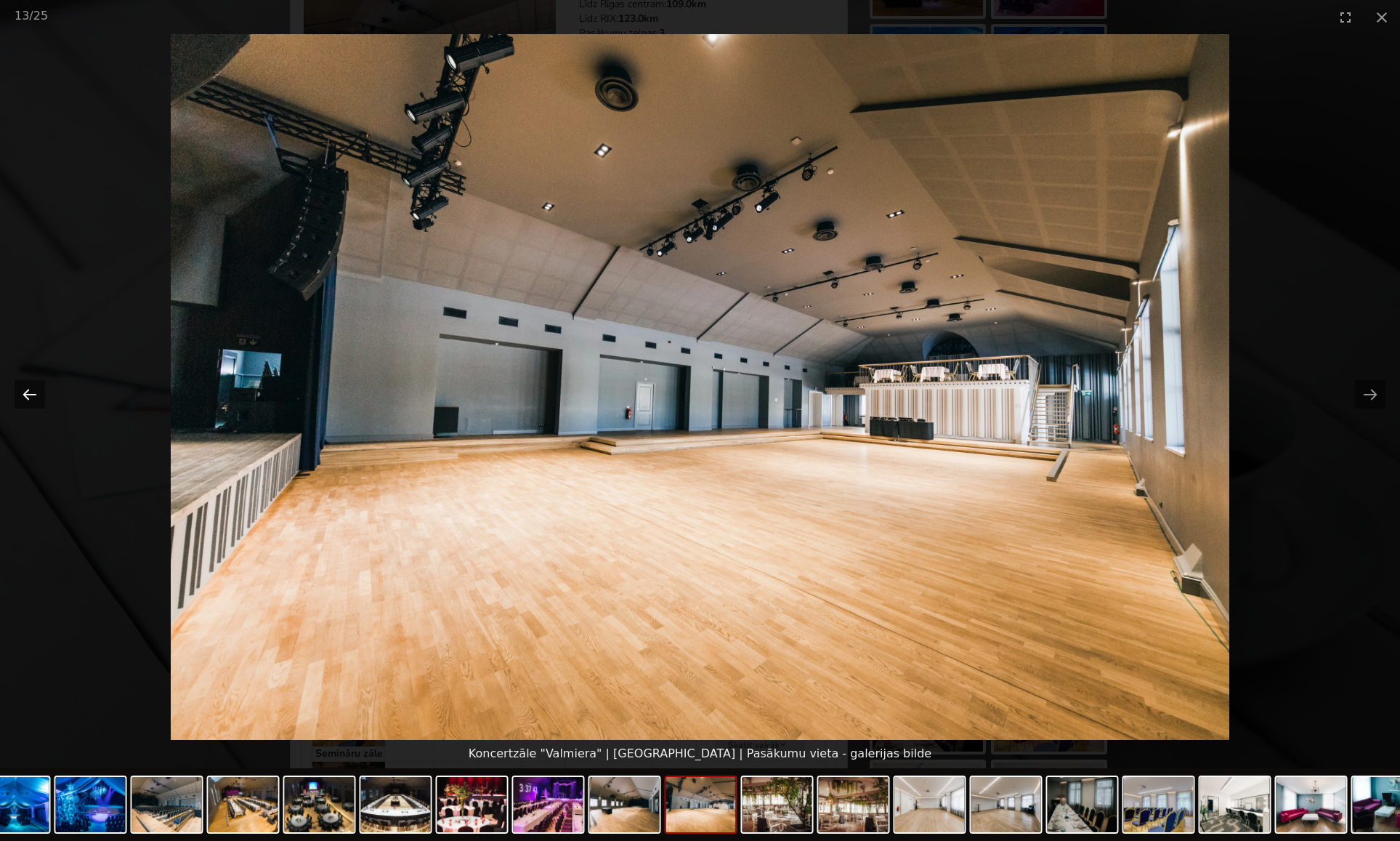
click at [26, 395] on button "Previous slide" at bounding box center [30, 394] width 30 height 28
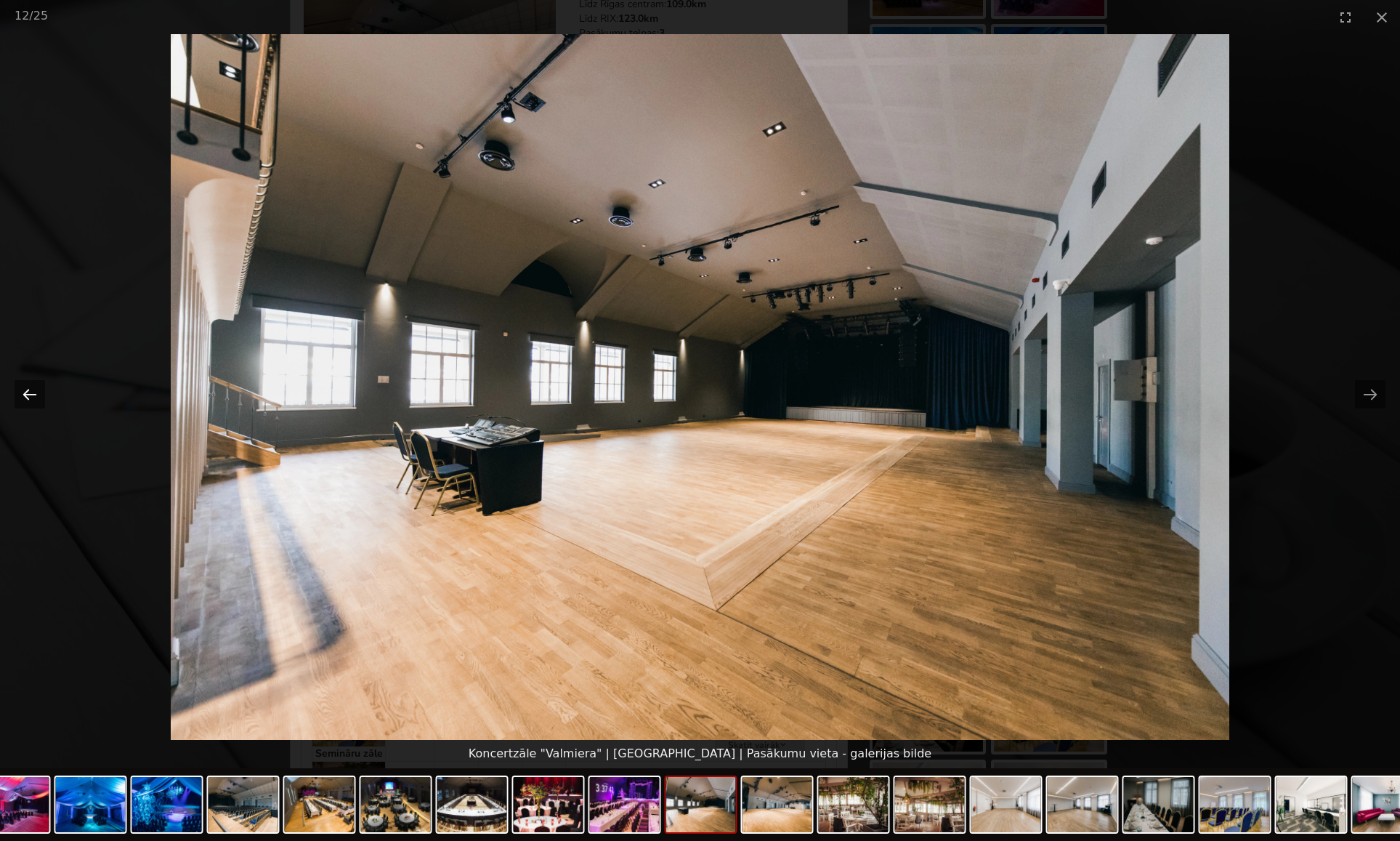
click at [26, 395] on button "Previous slide" at bounding box center [30, 394] width 30 height 28
